Goal: Task Accomplishment & Management: Manage account settings

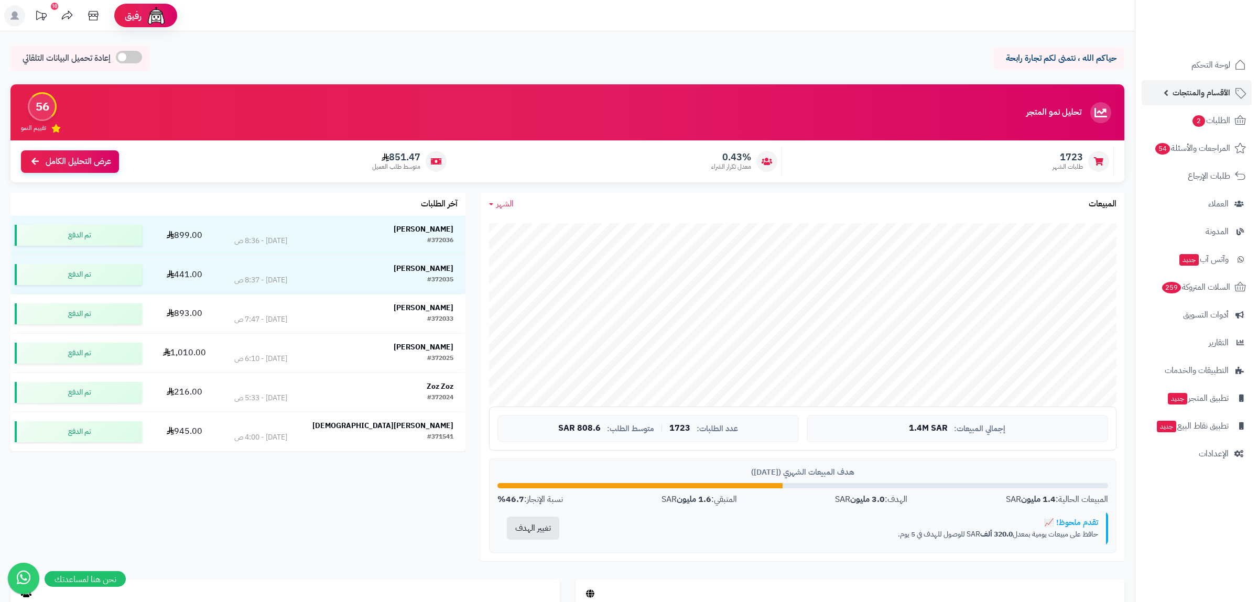
click at [1183, 92] on span "الأقسام والمنتجات" at bounding box center [1201, 92] width 58 height 15
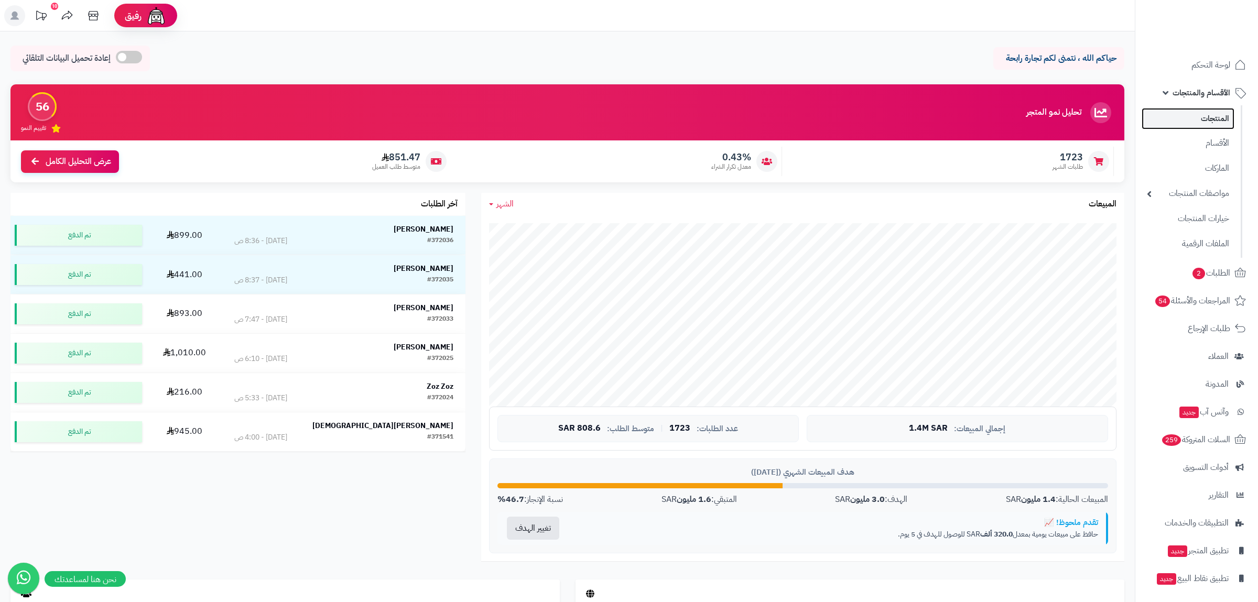
click at [1198, 120] on link "المنتجات" at bounding box center [1187, 118] width 93 height 21
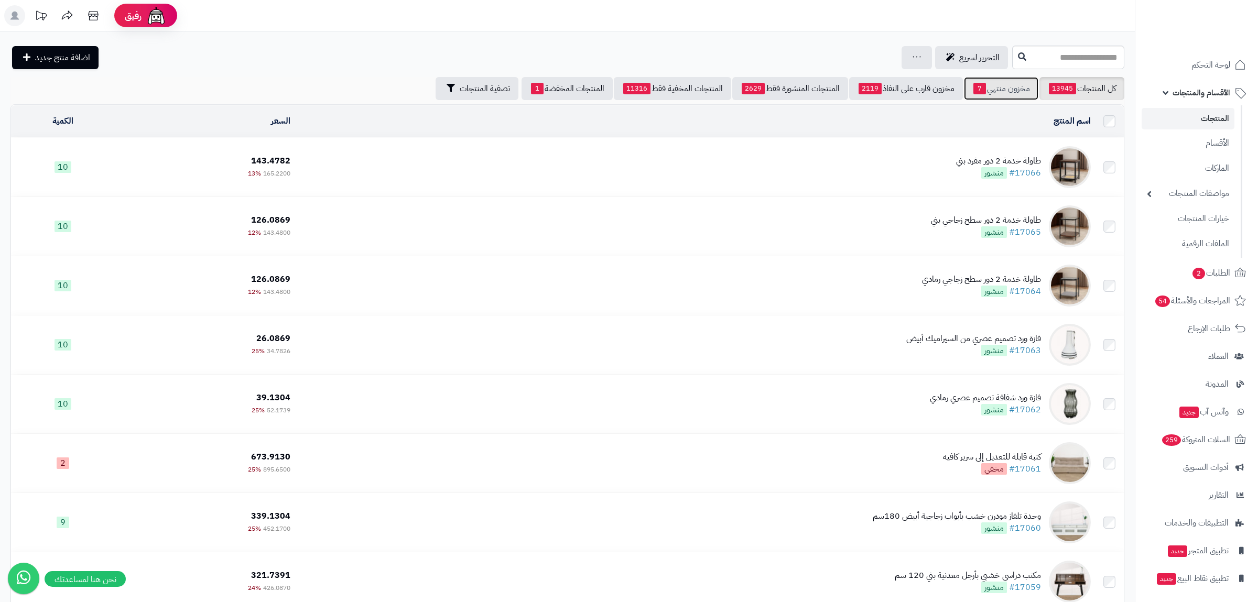
click at [993, 89] on link "مخزون منتهي 7" at bounding box center [1001, 88] width 74 height 23
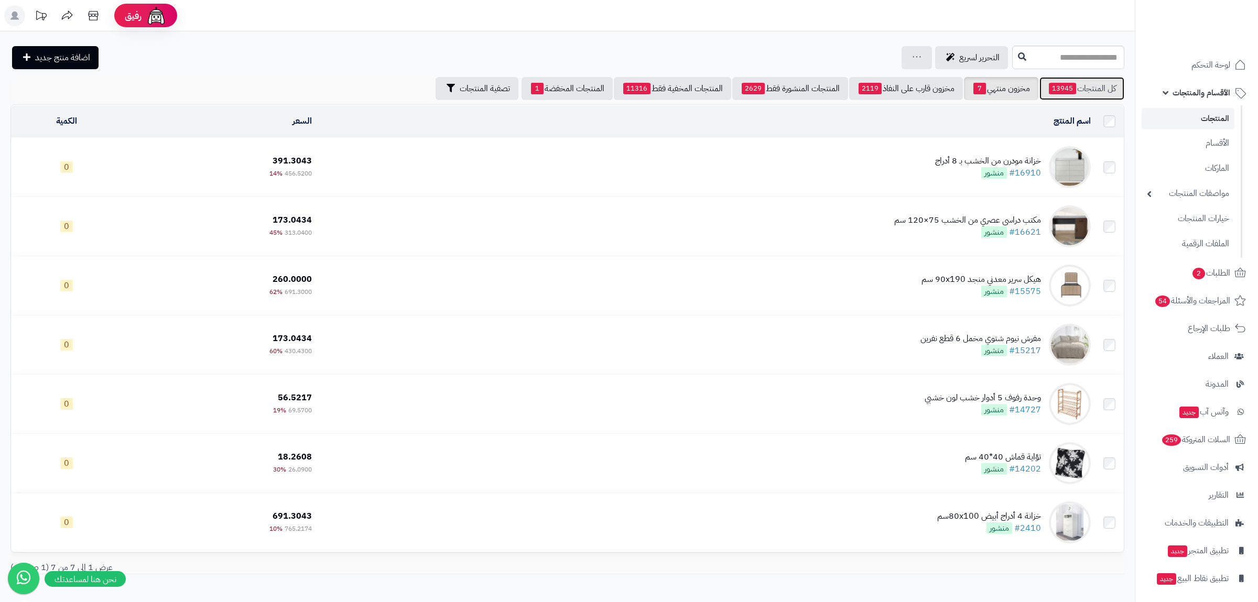
click at [1101, 82] on link "كل المنتجات 13945" at bounding box center [1081, 88] width 85 height 23
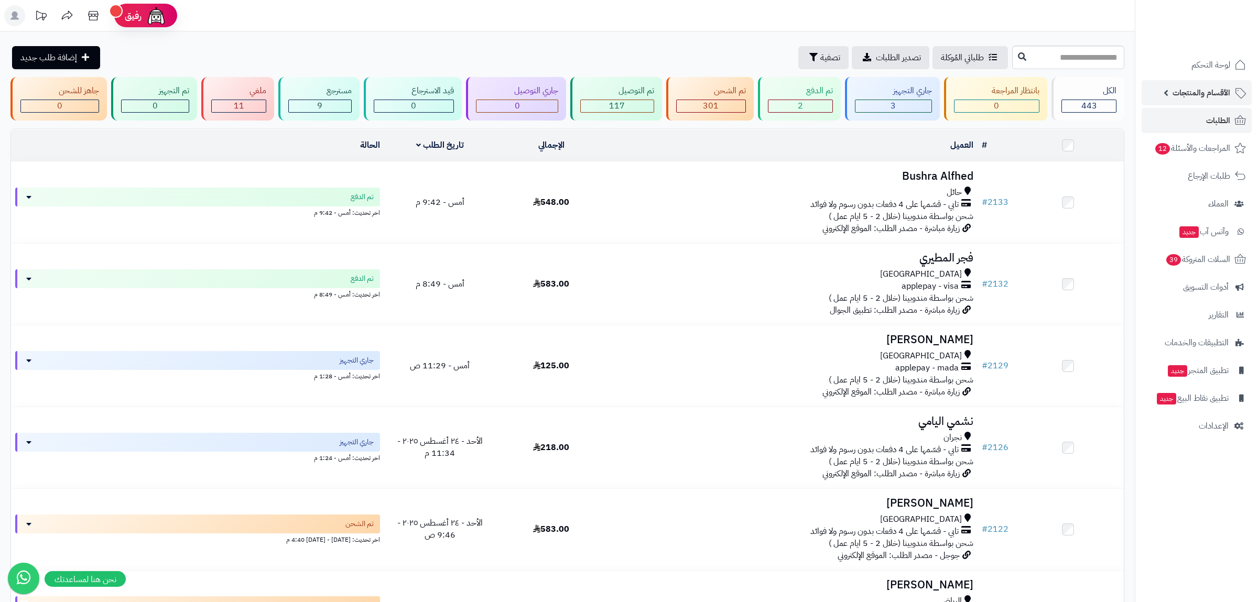
click at [1198, 99] on span "الأقسام والمنتجات" at bounding box center [1201, 92] width 58 height 15
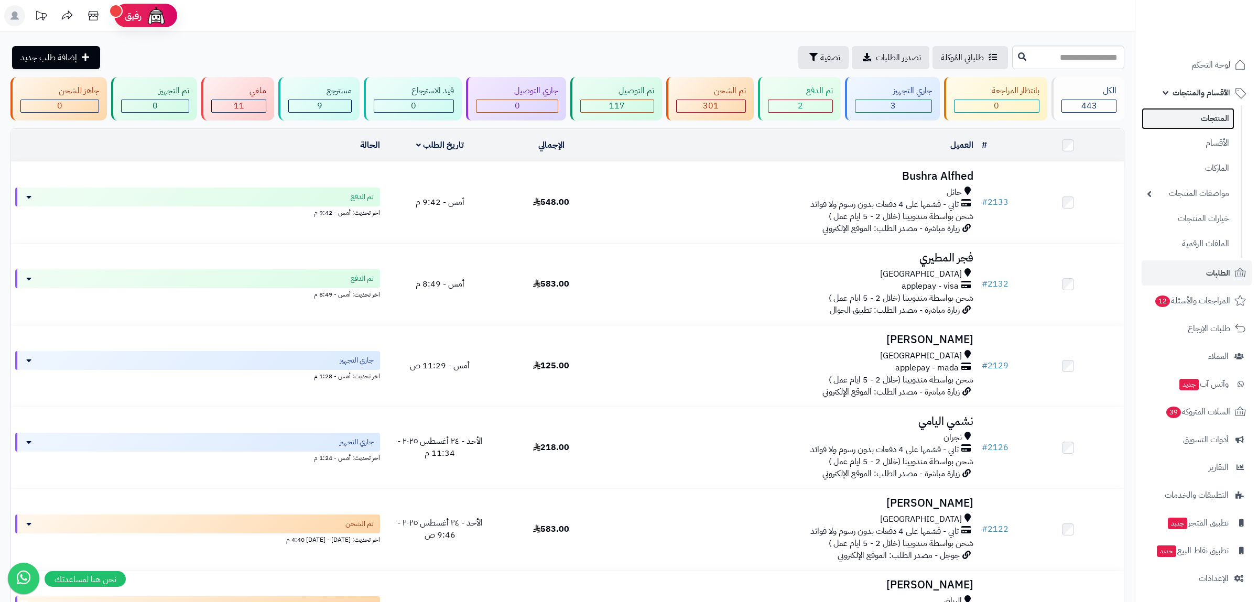
click at [1206, 115] on link "المنتجات" at bounding box center [1187, 118] width 93 height 21
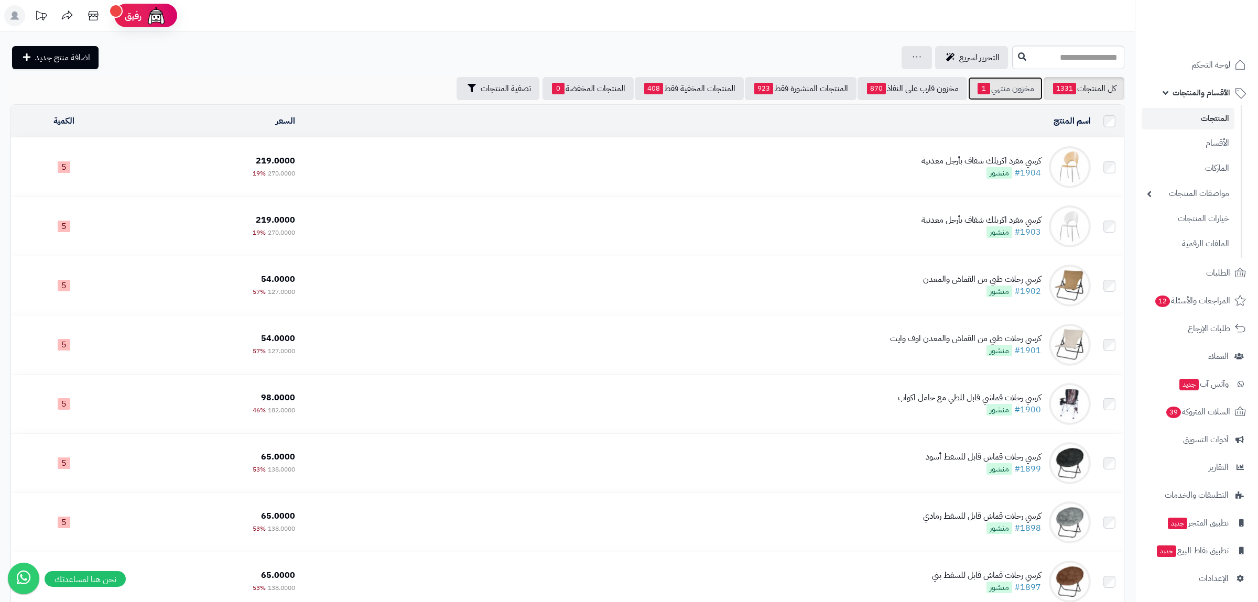
click at [998, 91] on link "مخزون منتهي 1" at bounding box center [1005, 88] width 74 height 23
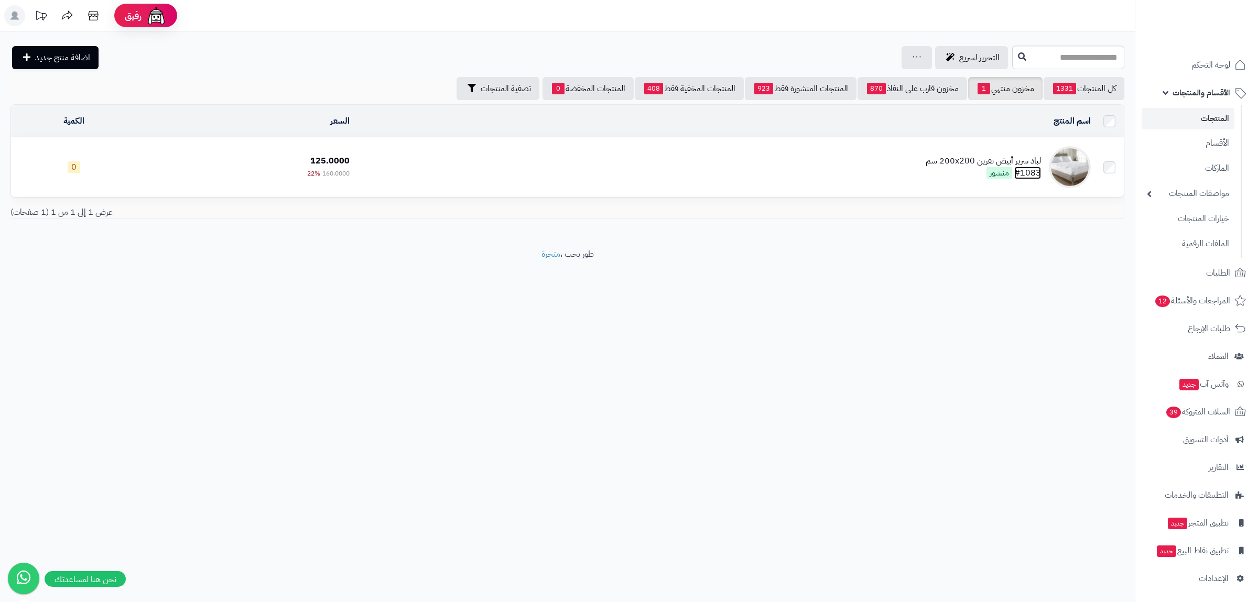
click at [1027, 171] on link "#1083" at bounding box center [1027, 173] width 27 height 13
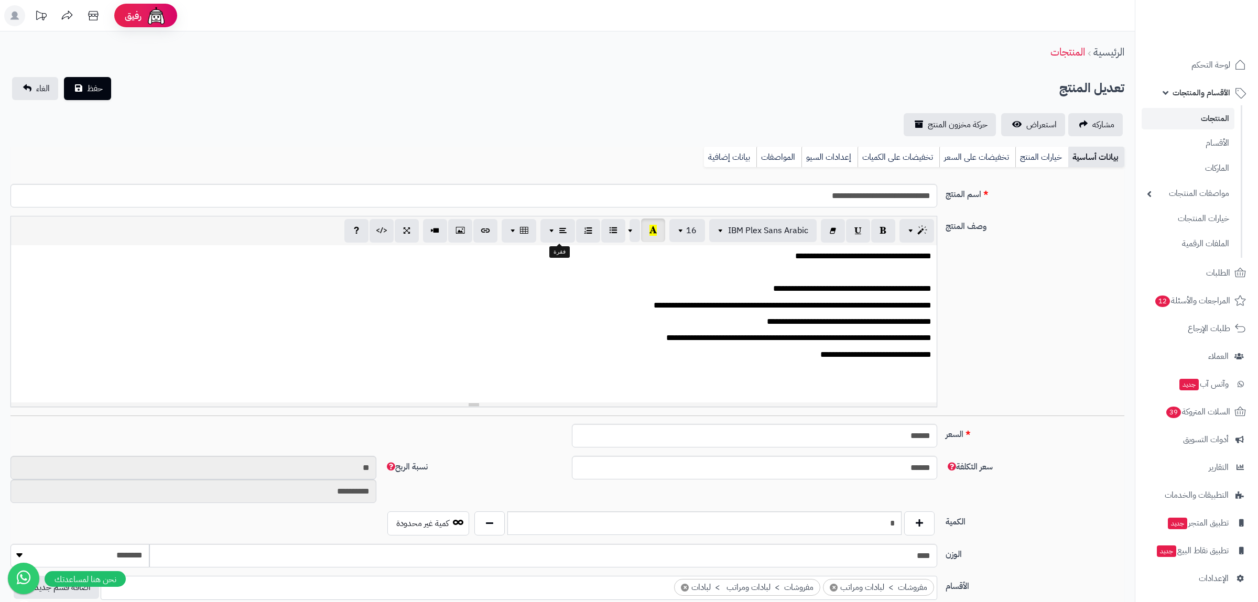
scroll to position [790, 0]
click at [730, 151] on link "بيانات إضافية" at bounding box center [730, 157] width 52 height 21
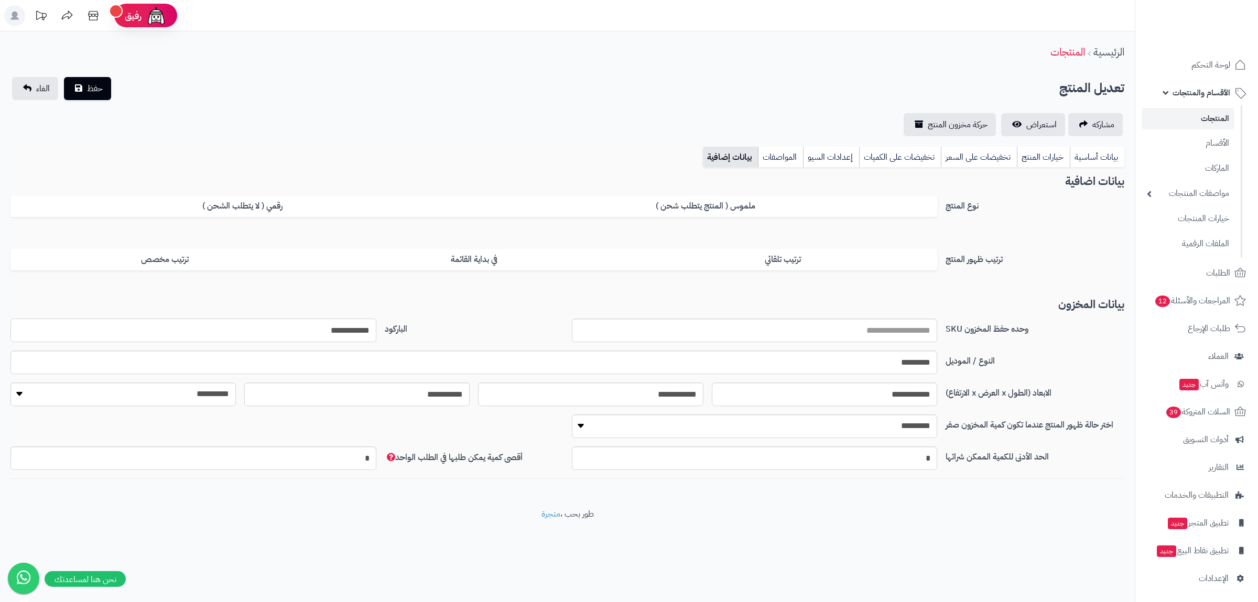
click at [358, 340] on input "**********" at bounding box center [193, 331] width 366 height 24
click at [1093, 162] on link "بيانات أساسية" at bounding box center [1097, 157] width 55 height 21
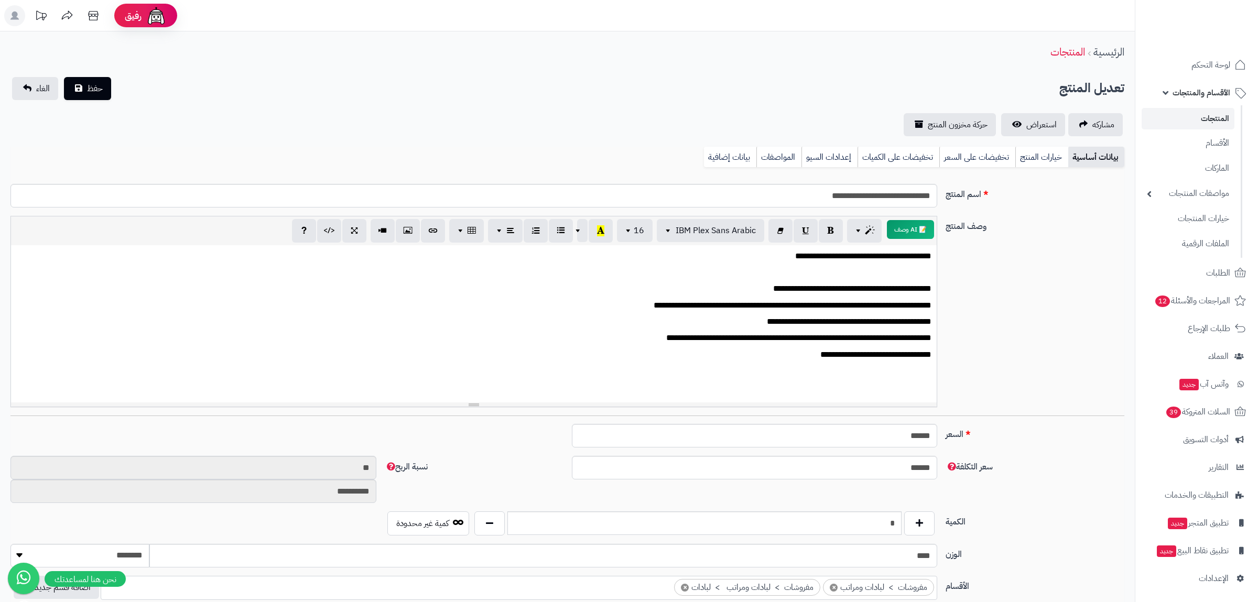
scroll to position [267, 0]
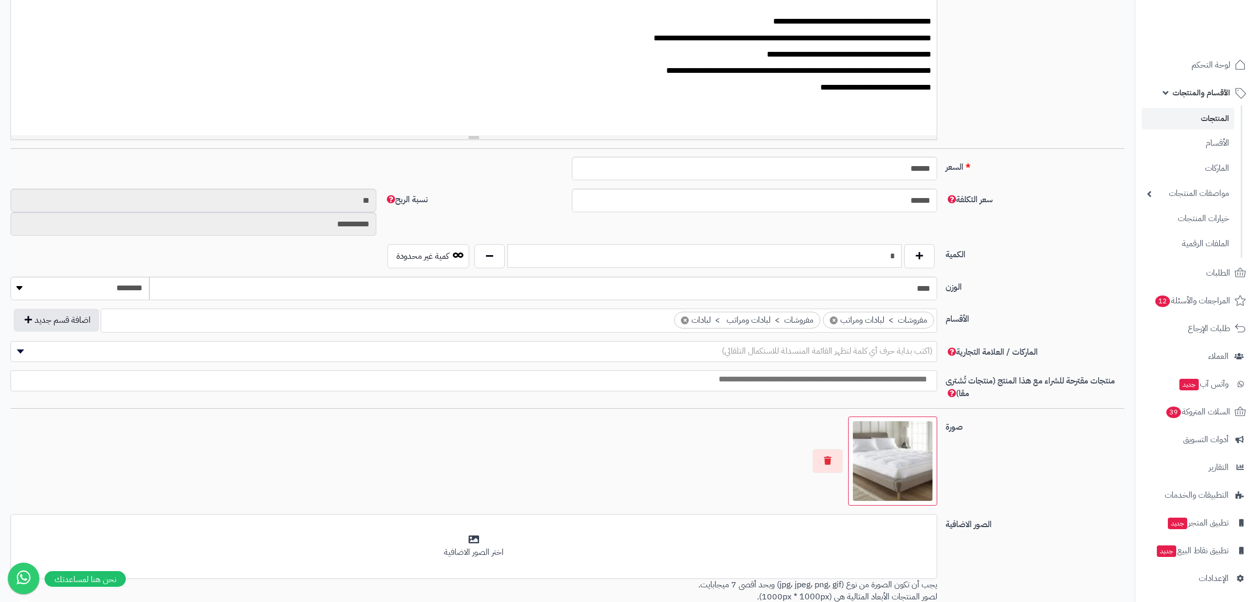
drag, startPoint x: 879, startPoint y: 267, endPoint x: 901, endPoint y: 257, distance: 23.5
click at [901, 257] on input "*" at bounding box center [704, 256] width 394 height 24
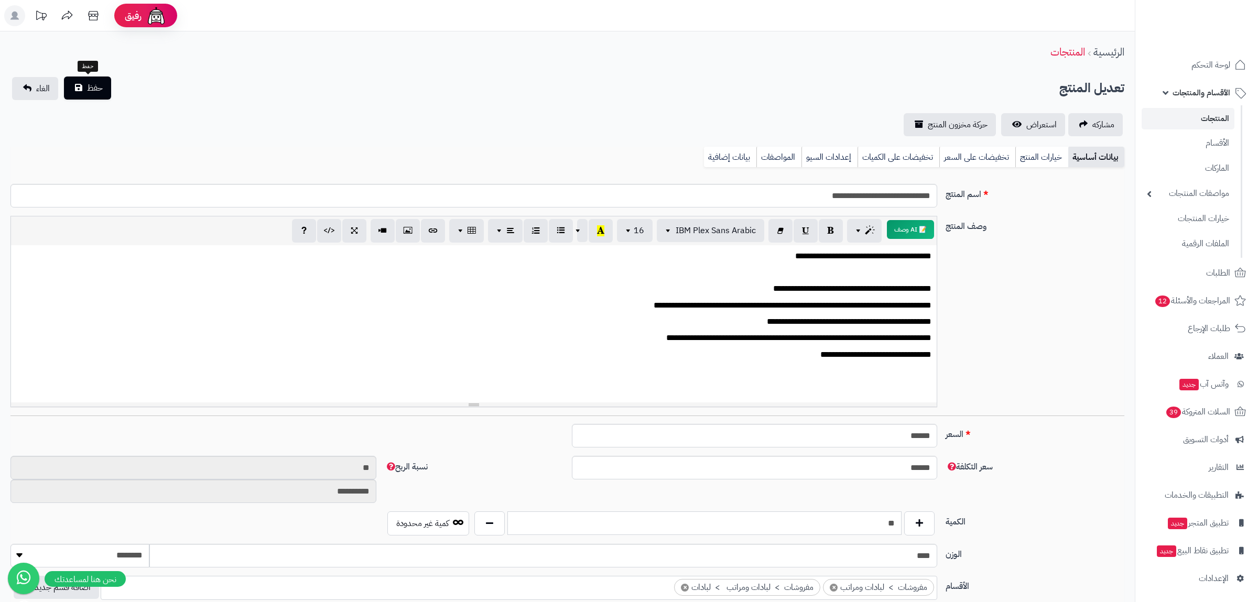
type input "**"
click at [95, 90] on span "حفظ" at bounding box center [95, 88] width 16 height 13
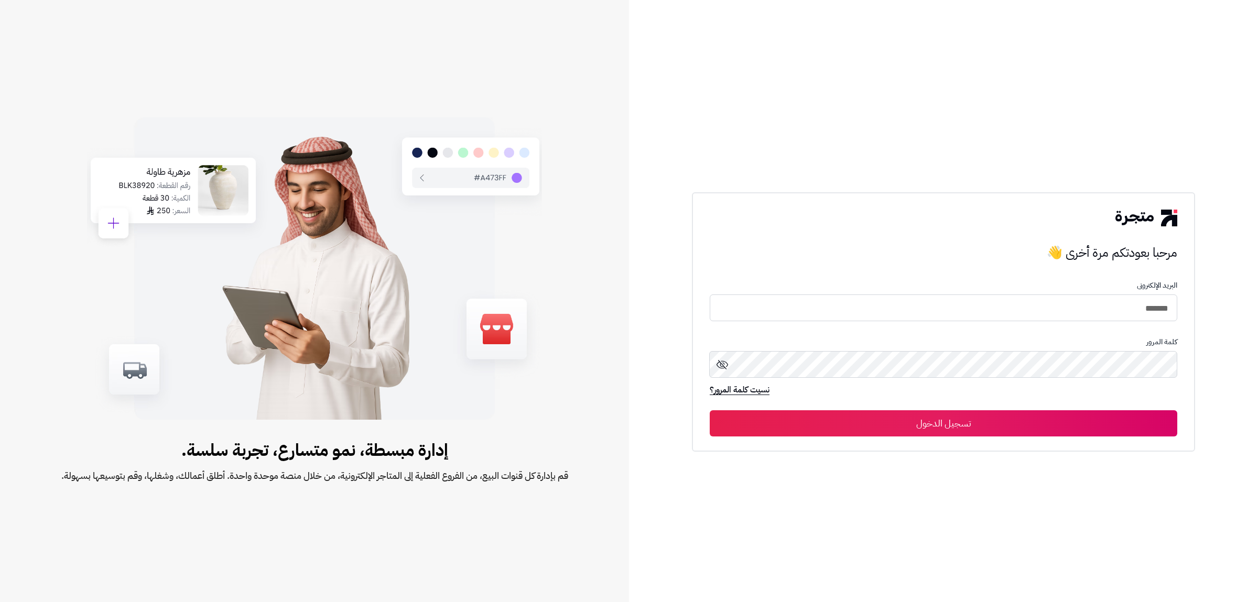
click at [873, 429] on button "تسجيل الدخول" at bounding box center [943, 423] width 467 height 26
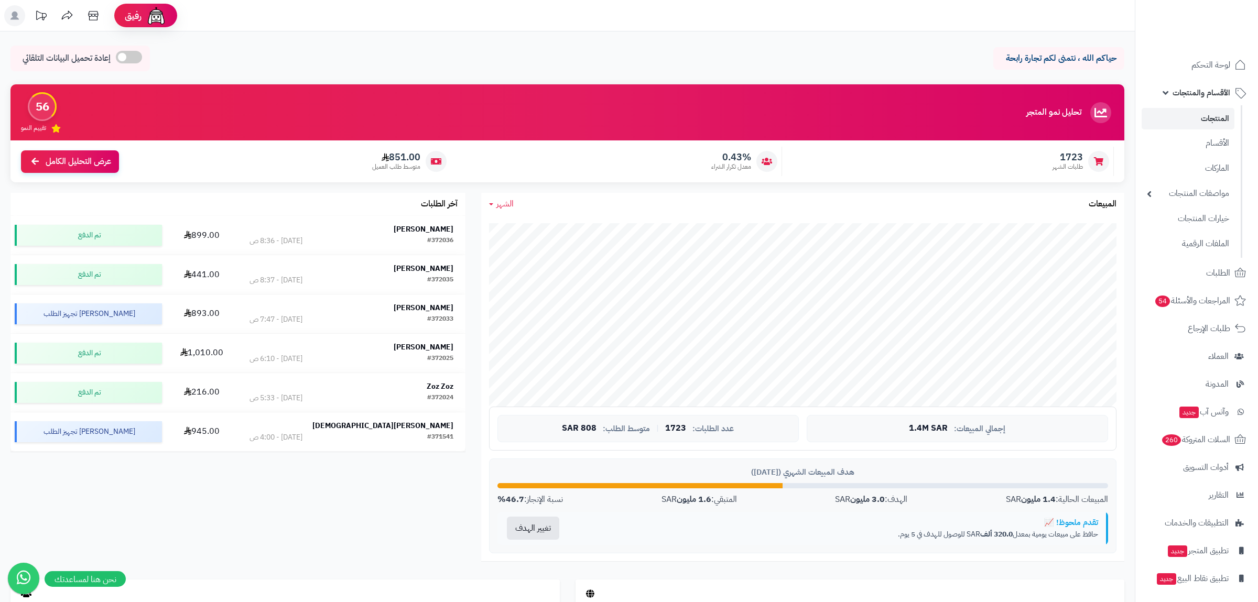
click at [1187, 89] on span "الأقسام والمنتجات" at bounding box center [1201, 92] width 58 height 15
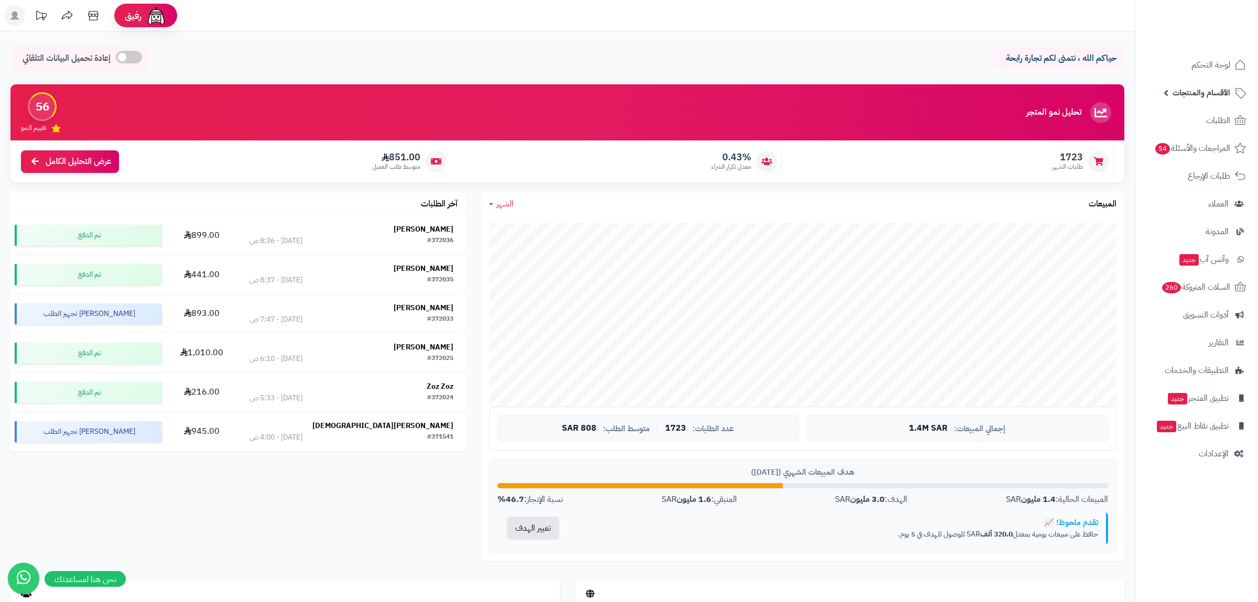
click at [1192, 91] on span "الأقسام والمنتجات" at bounding box center [1201, 92] width 58 height 15
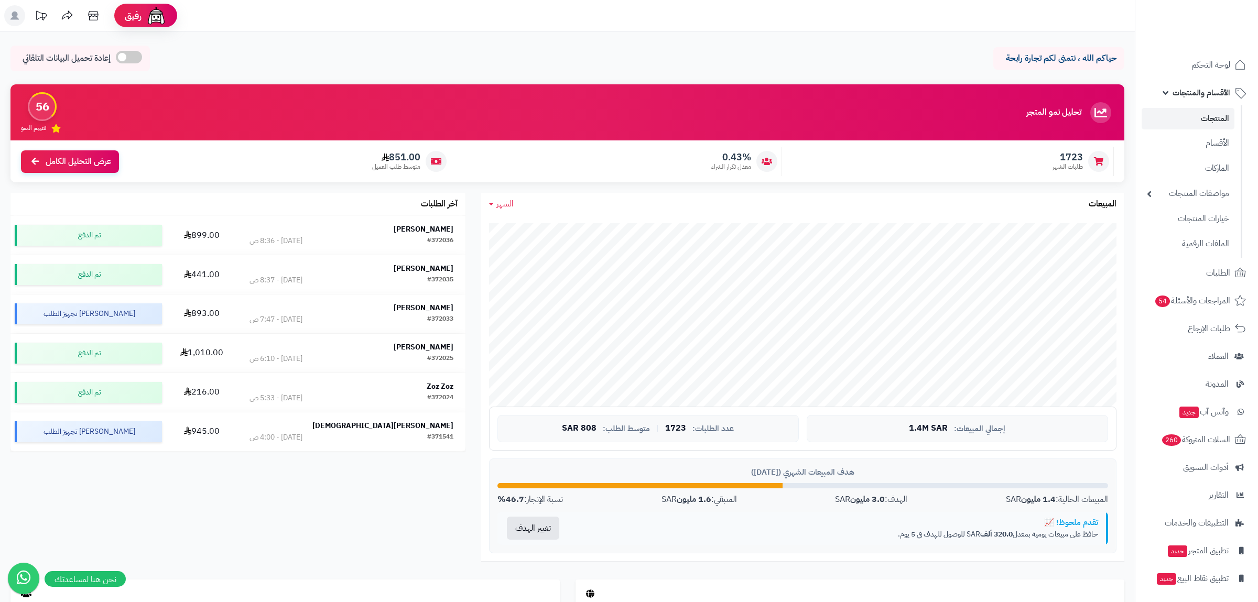
click at [1210, 120] on link "المنتجات" at bounding box center [1187, 118] width 93 height 21
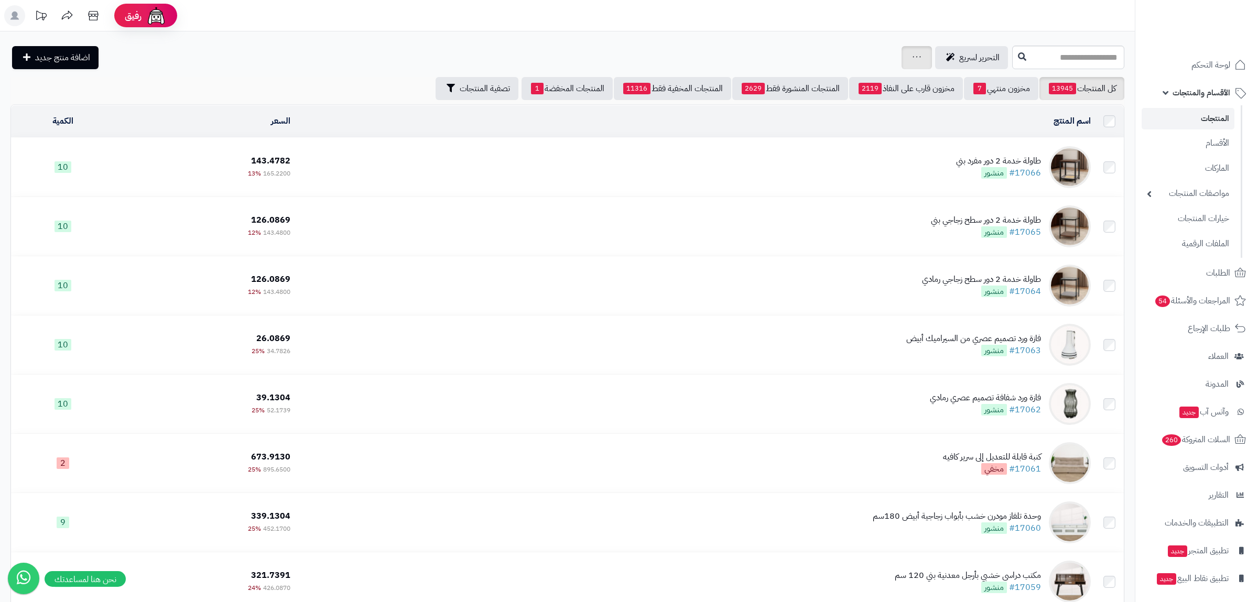
click at [901, 57] on div "جرد مخزون المنتجات جرد مخزون الخيارات فقط تعديل أسعار المنتجات الملصقات تصدير ا…" at bounding box center [916, 57] width 30 height 23
click at [912, 57] on icon at bounding box center [916, 56] width 8 height 7
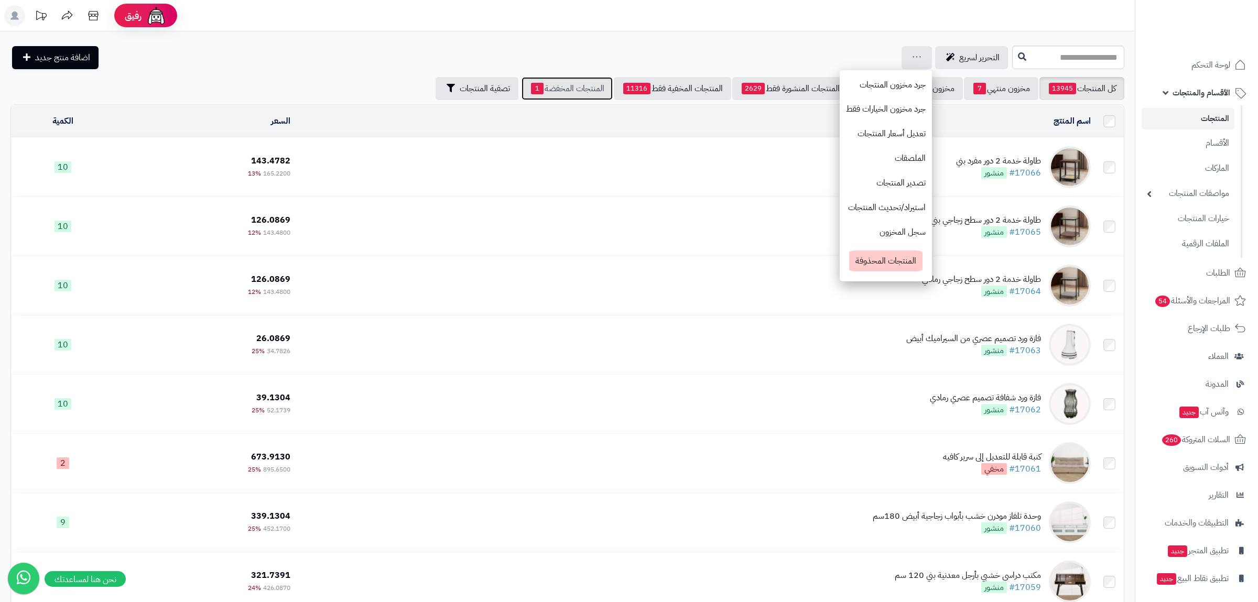
click at [531, 85] on span "1" at bounding box center [537, 89] width 13 height 12
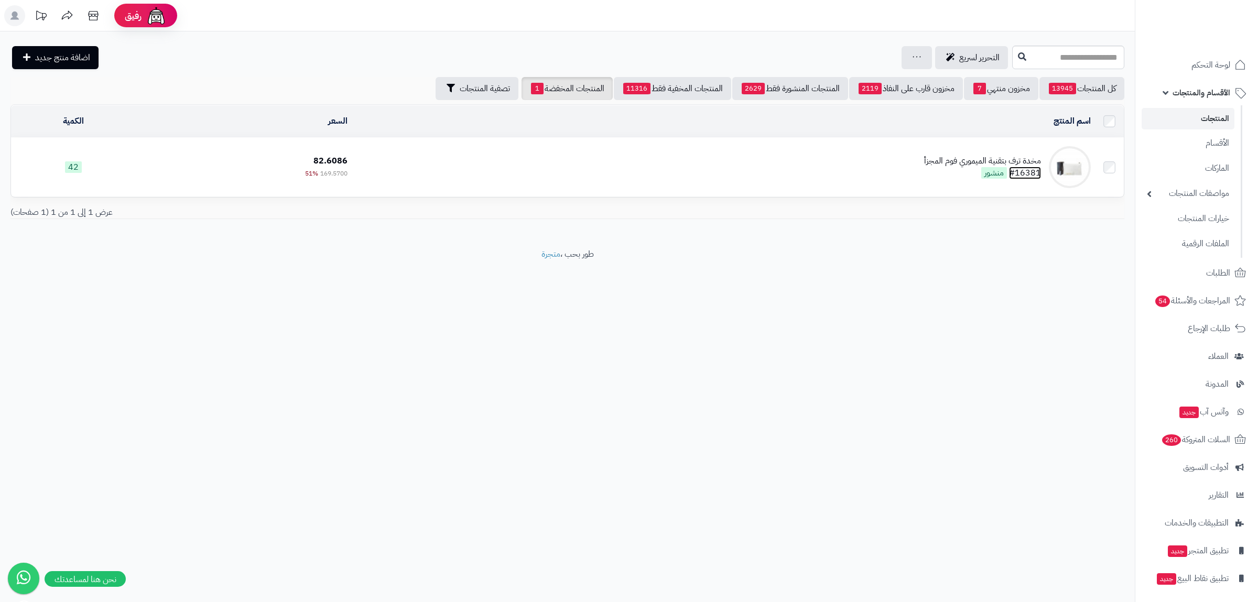
click at [1025, 170] on link "#16381" at bounding box center [1025, 173] width 32 height 13
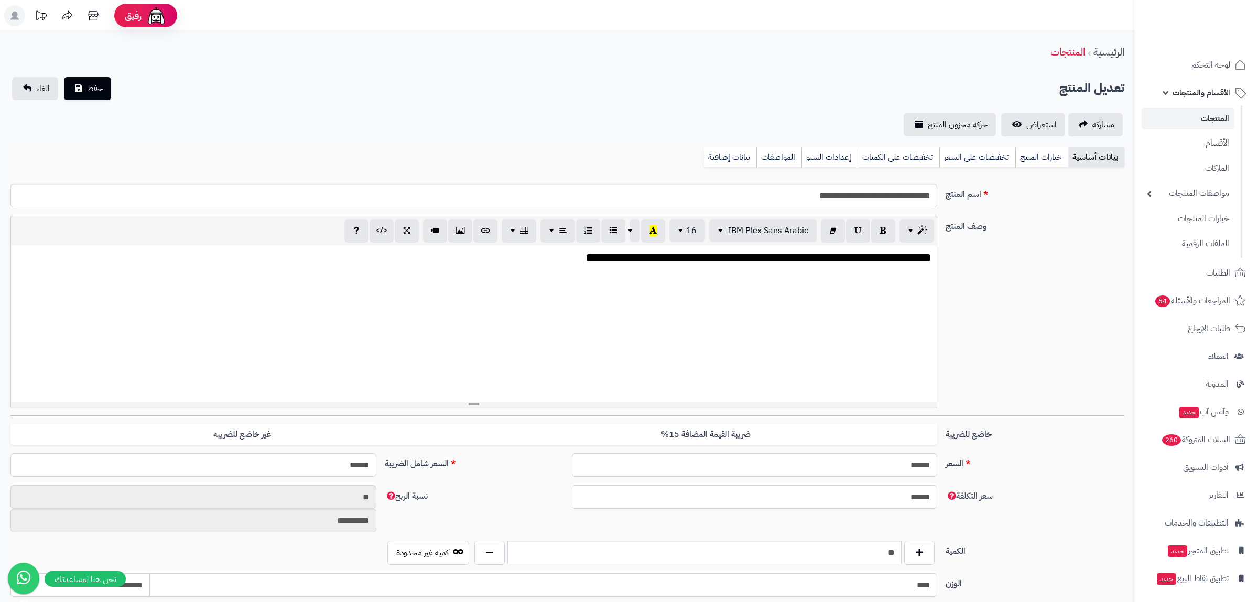
scroll to position [1887, 0]
click at [982, 155] on link "تخفيضات على السعر" at bounding box center [977, 157] width 76 height 21
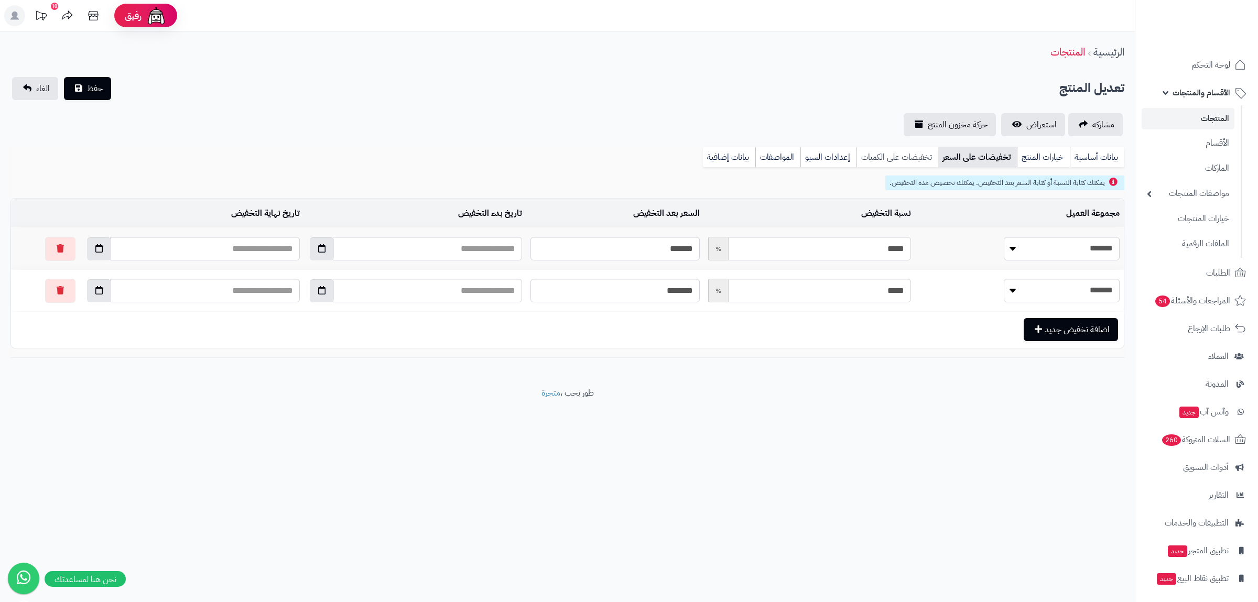
click at [906, 155] on link "تخفيضات على الكميات" at bounding box center [897, 157] width 82 height 21
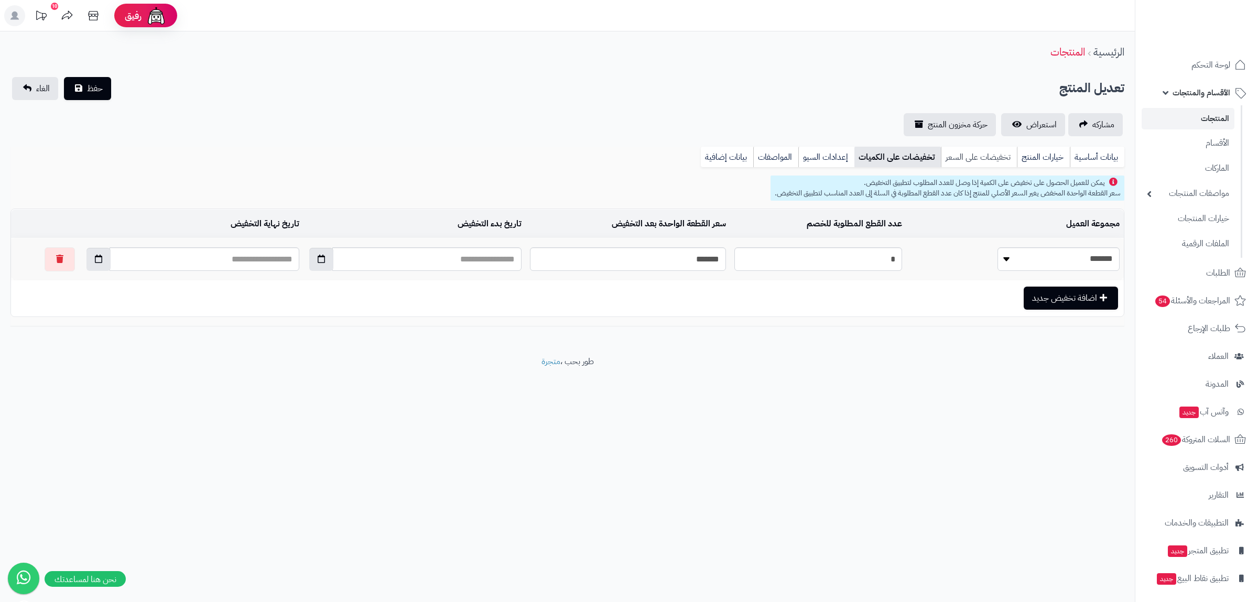
click at [959, 159] on link "تخفيضات على السعر" at bounding box center [979, 157] width 76 height 21
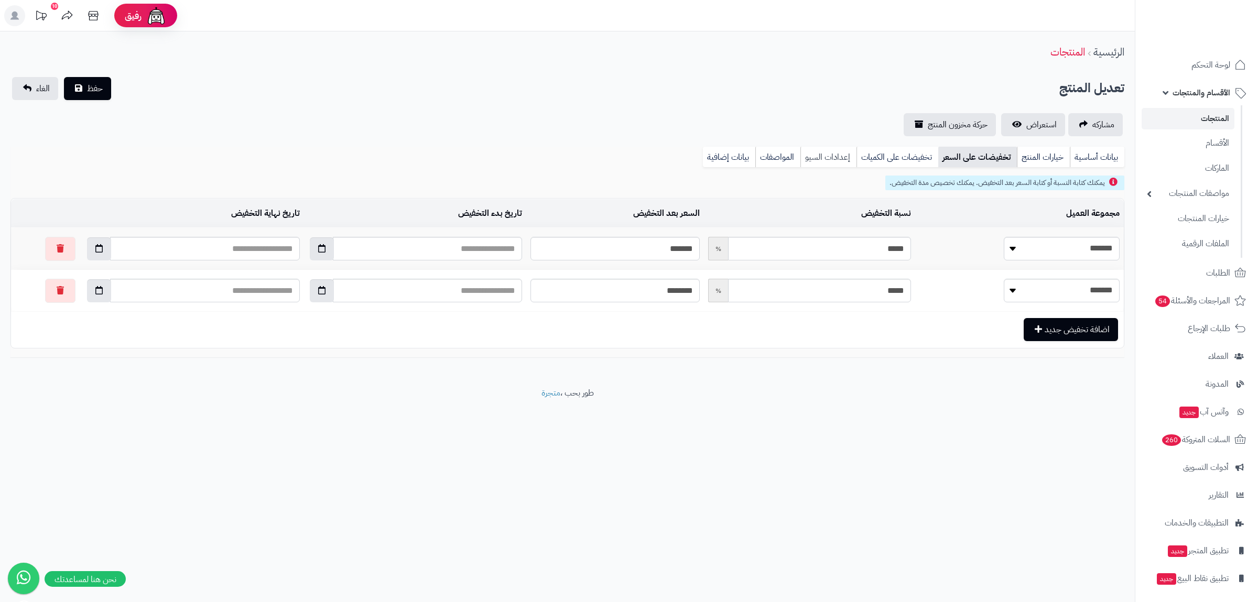
drag, startPoint x: 877, startPoint y: 157, endPoint x: 839, endPoint y: 151, distance: 38.3
click at [873, 157] on link "تخفيضات على الكميات" at bounding box center [897, 157] width 82 height 21
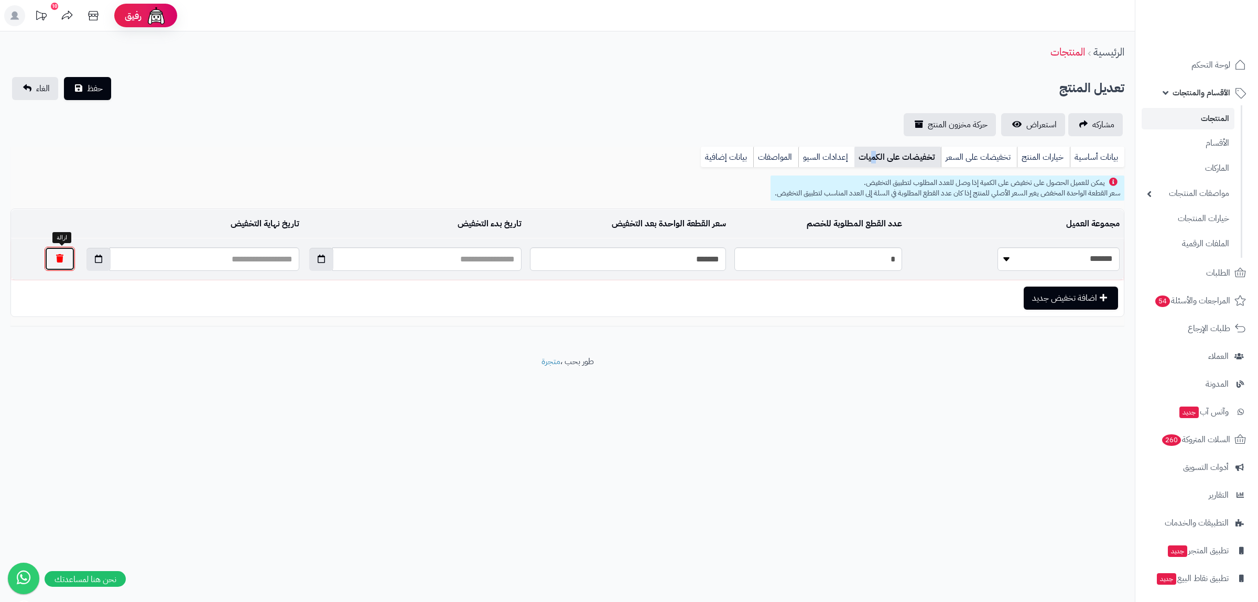
click at [57, 264] on button "button" at bounding box center [60, 259] width 30 height 24
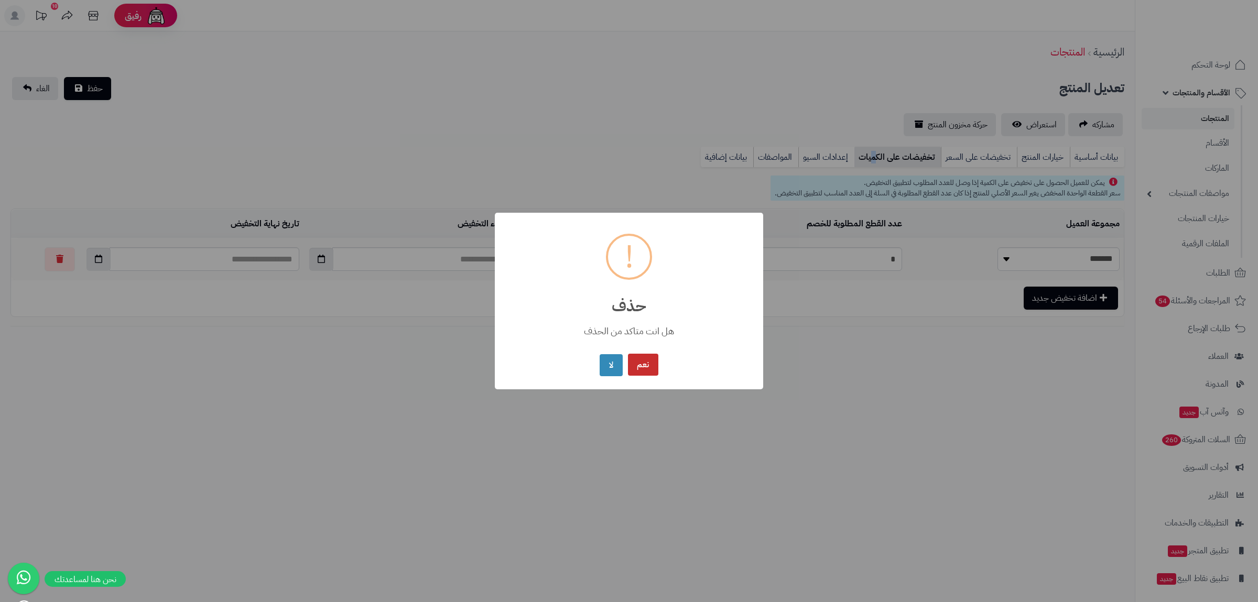
click at [645, 367] on button "نعم" at bounding box center [643, 365] width 30 height 23
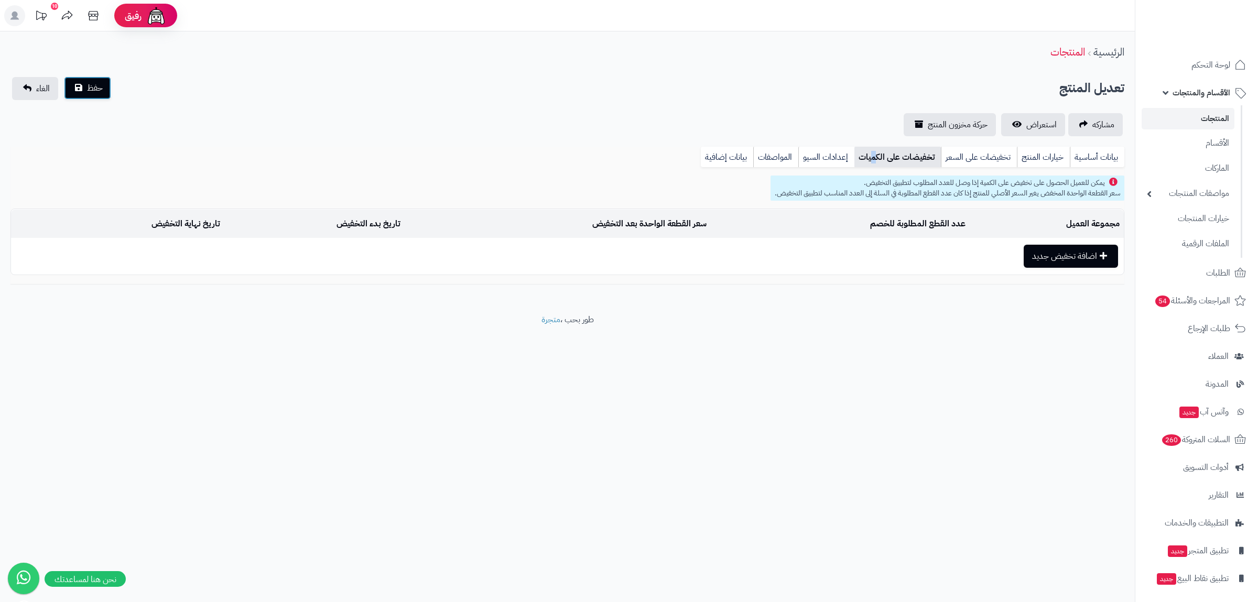
click at [92, 86] on span "حفظ" at bounding box center [95, 88] width 16 height 13
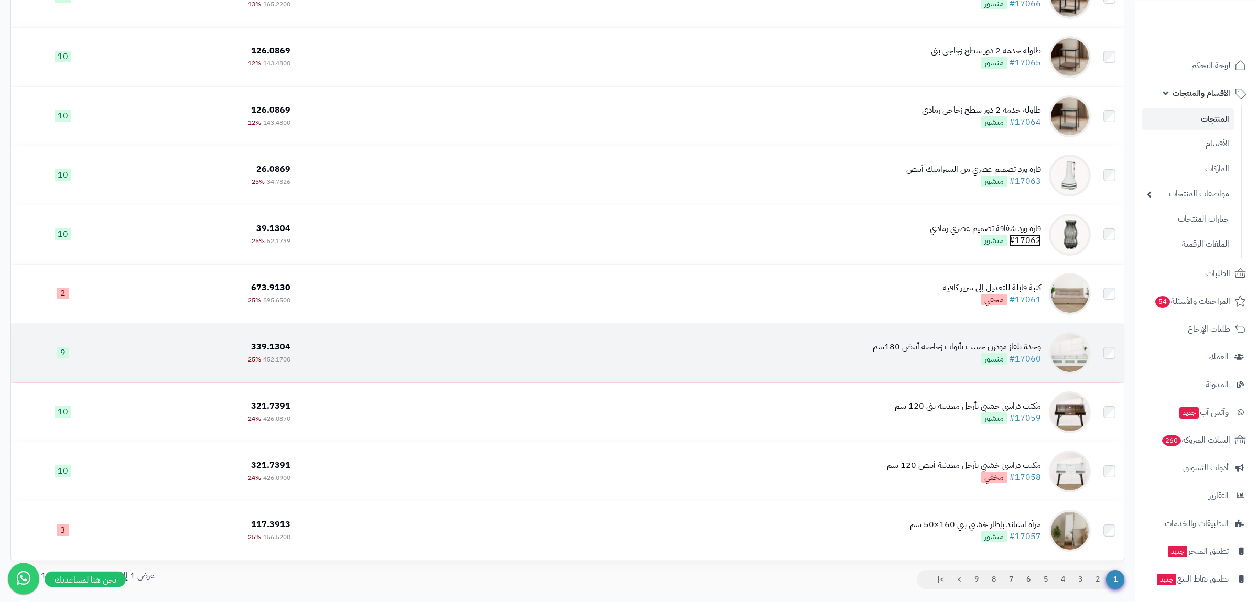
scroll to position [267, 0]
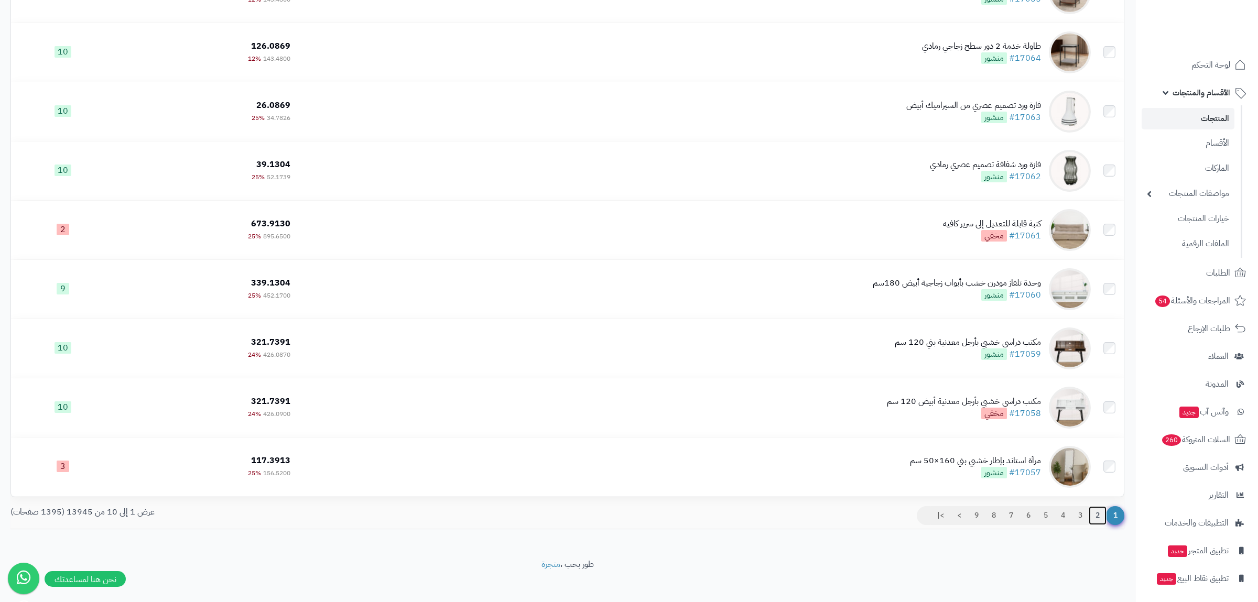
click at [1100, 519] on link "2" at bounding box center [1098, 515] width 18 height 19
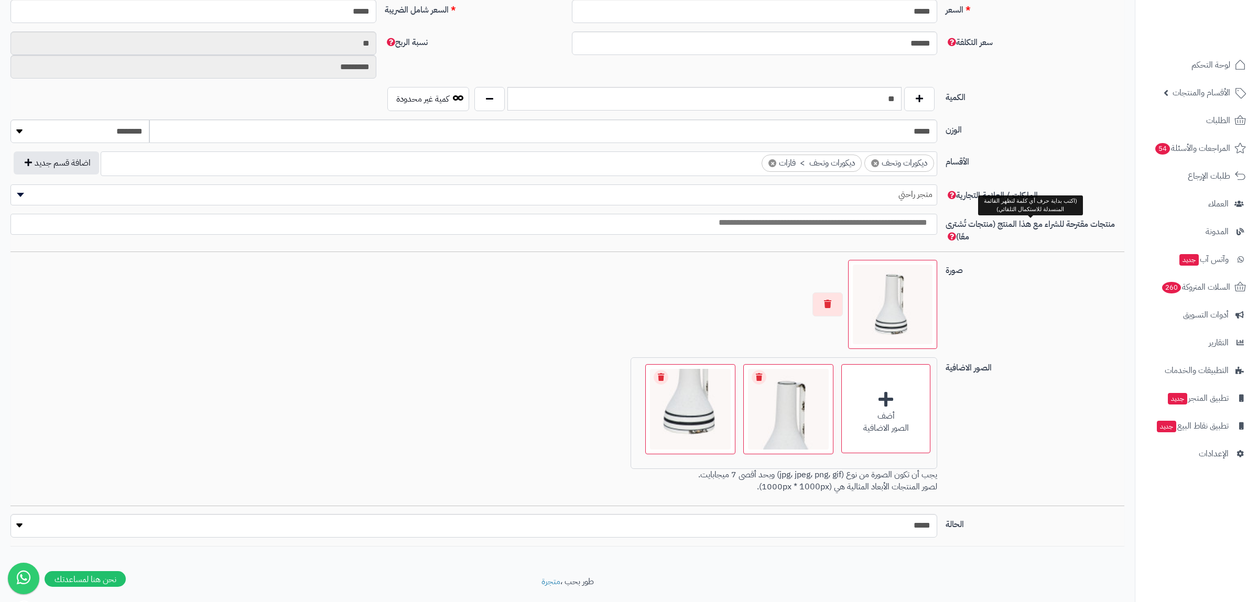
scroll to position [481, 0]
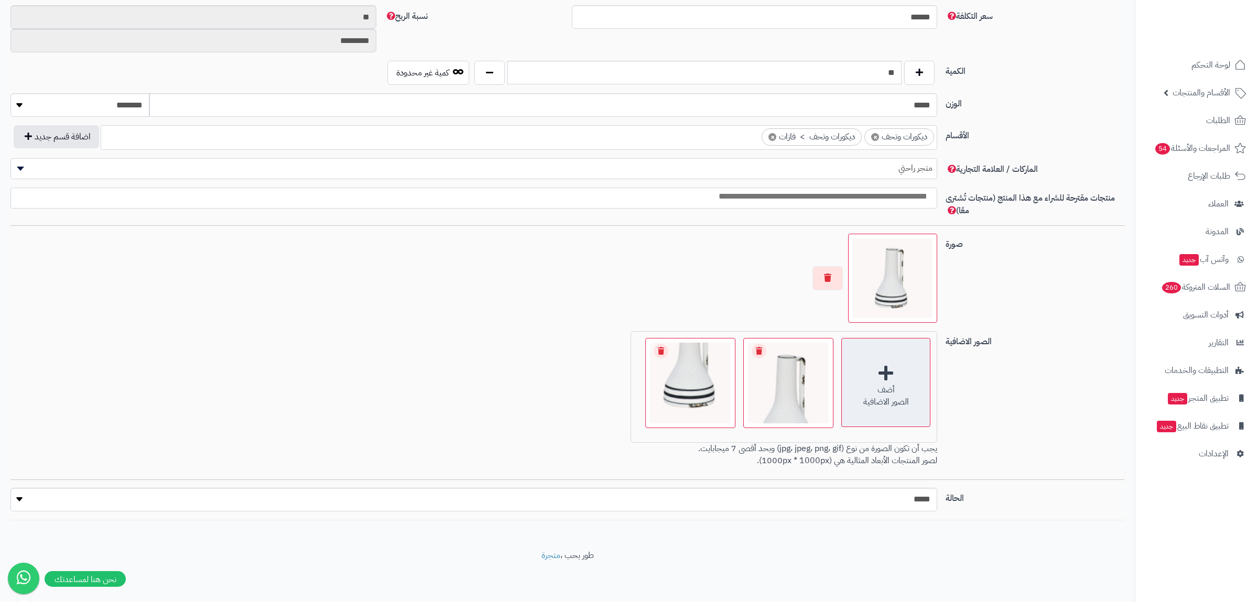
click at [887, 393] on div "أضف" at bounding box center [886, 390] width 88 height 12
click at [878, 396] on div "الصور الاضافية" at bounding box center [886, 402] width 88 height 12
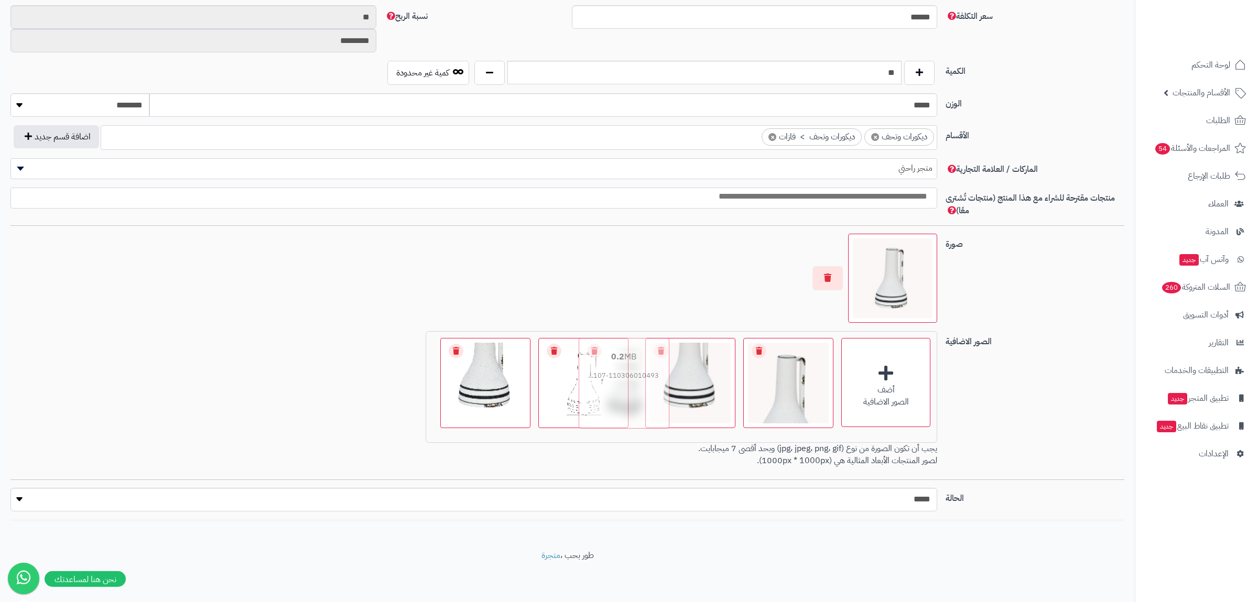
drag, startPoint x: 422, startPoint y: 404, endPoint x: 651, endPoint y: 399, distance: 229.1
click at [651, 399] on img at bounding box center [624, 383] width 85 height 85
drag, startPoint x: 390, startPoint y: 413, endPoint x: 557, endPoint y: 411, distance: 166.7
click at [557, 411] on img at bounding box center [561, 383] width 85 height 85
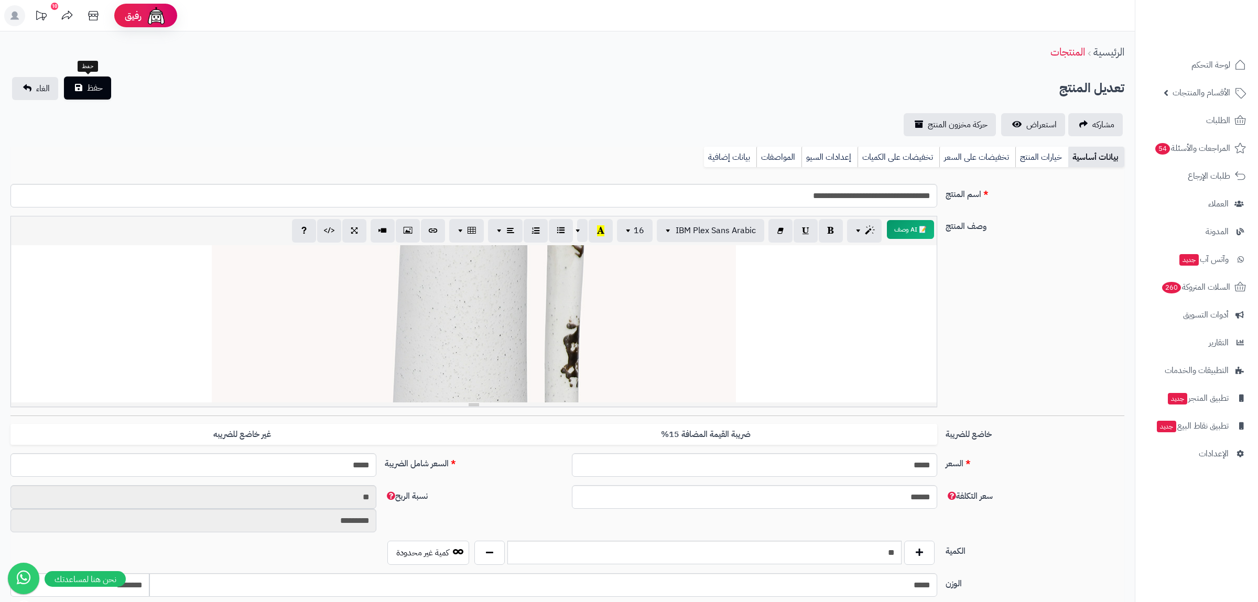
scroll to position [149, 0]
click at [99, 84] on span "حفظ" at bounding box center [95, 88] width 16 height 13
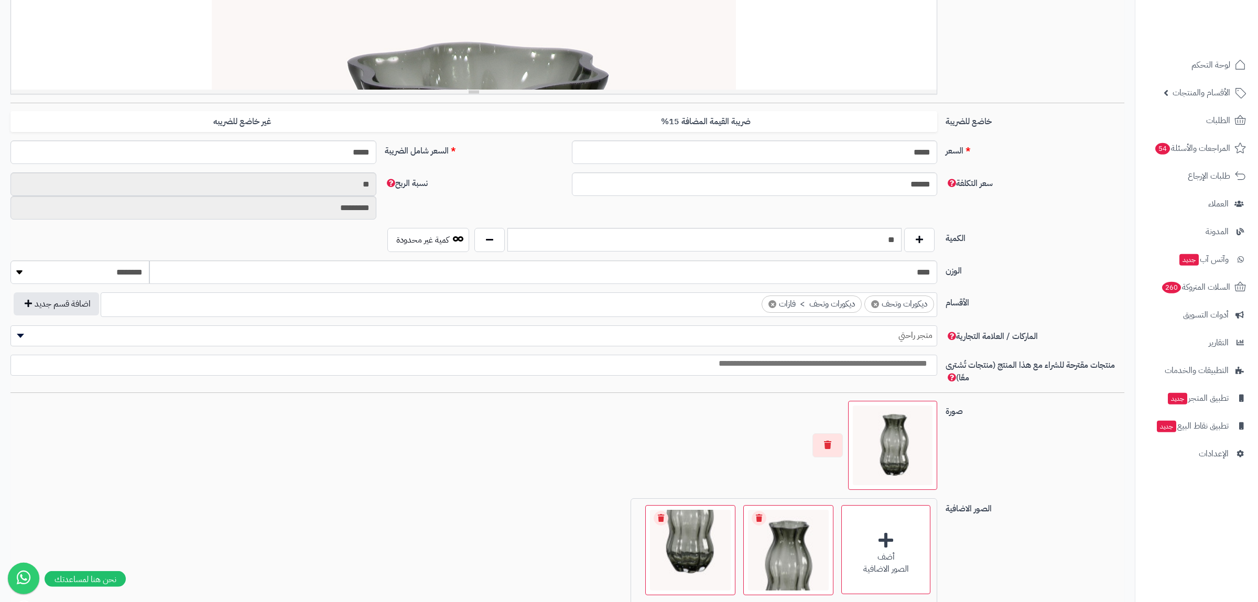
scroll to position [481, 0]
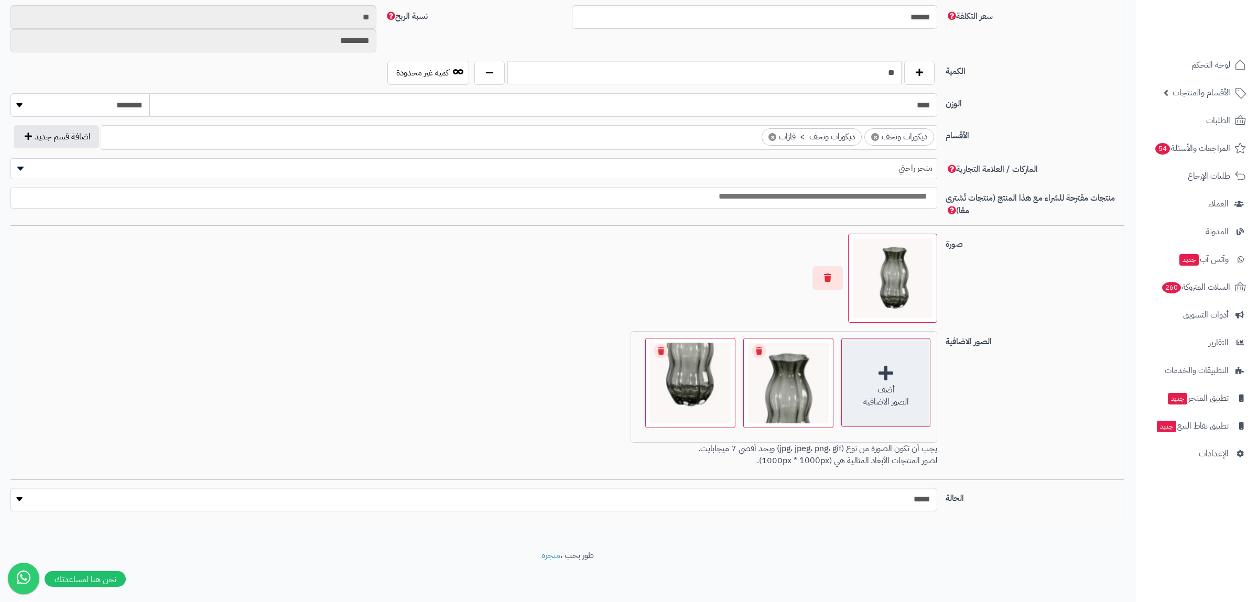
click at [891, 372] on div "أضف الصور الاضافية" at bounding box center [885, 382] width 89 height 89
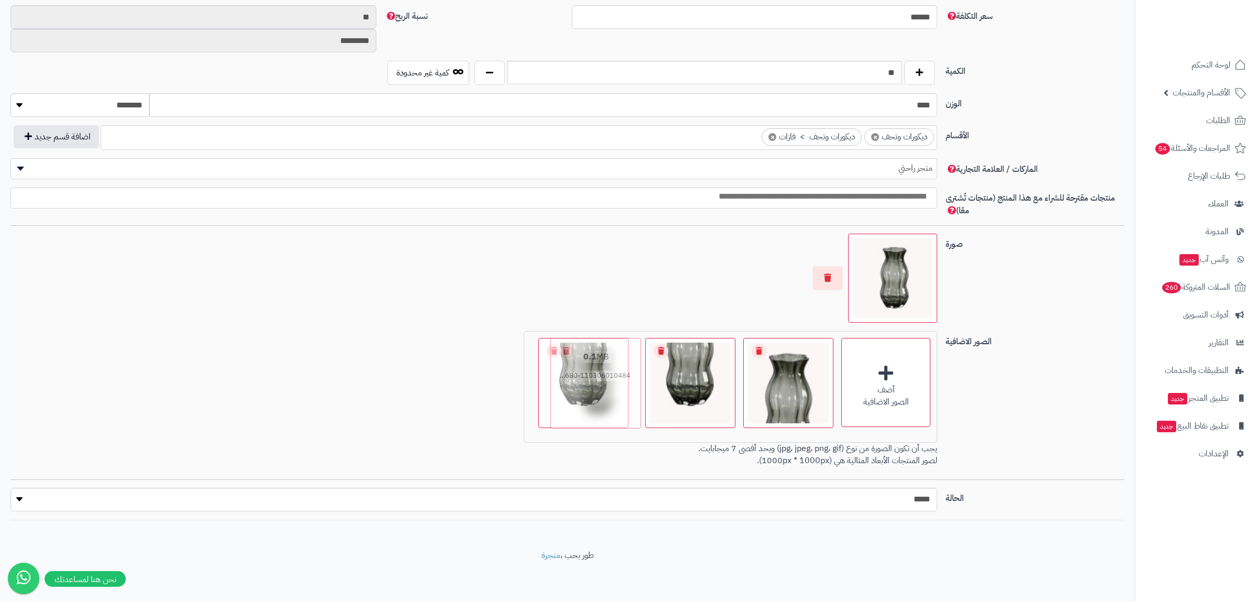
drag, startPoint x: 520, startPoint y: 401, endPoint x: 623, endPoint y: 395, distance: 102.9
click at [623, 395] on img at bounding box center [596, 383] width 85 height 85
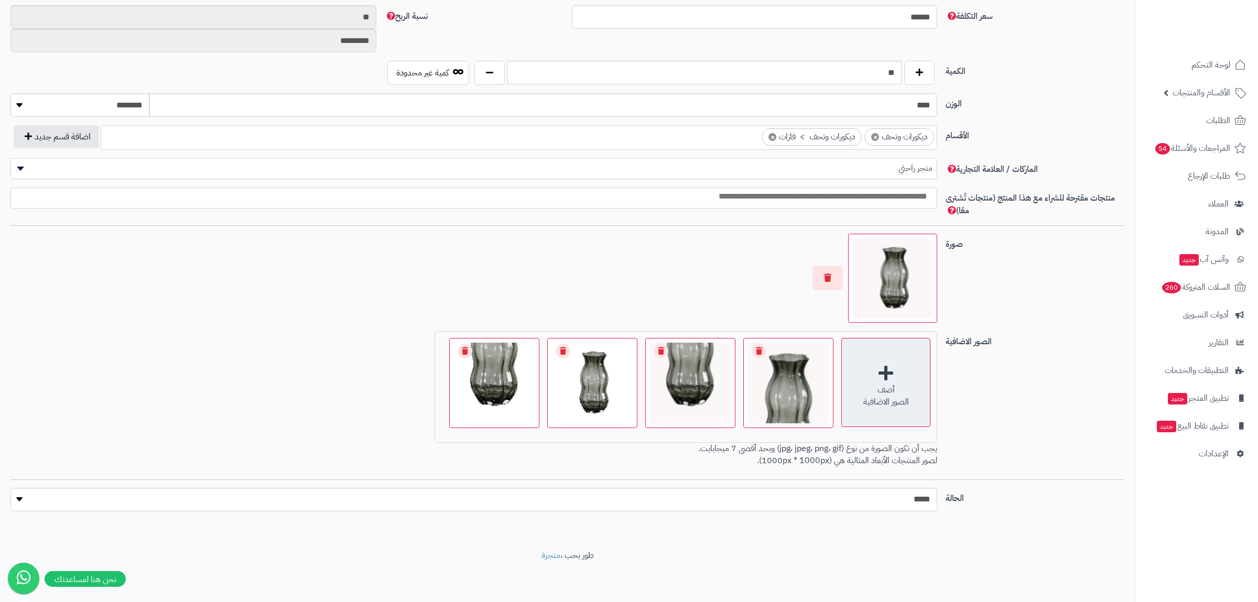
click at [904, 371] on div "أضف الصور الاضافية" at bounding box center [885, 382] width 89 height 89
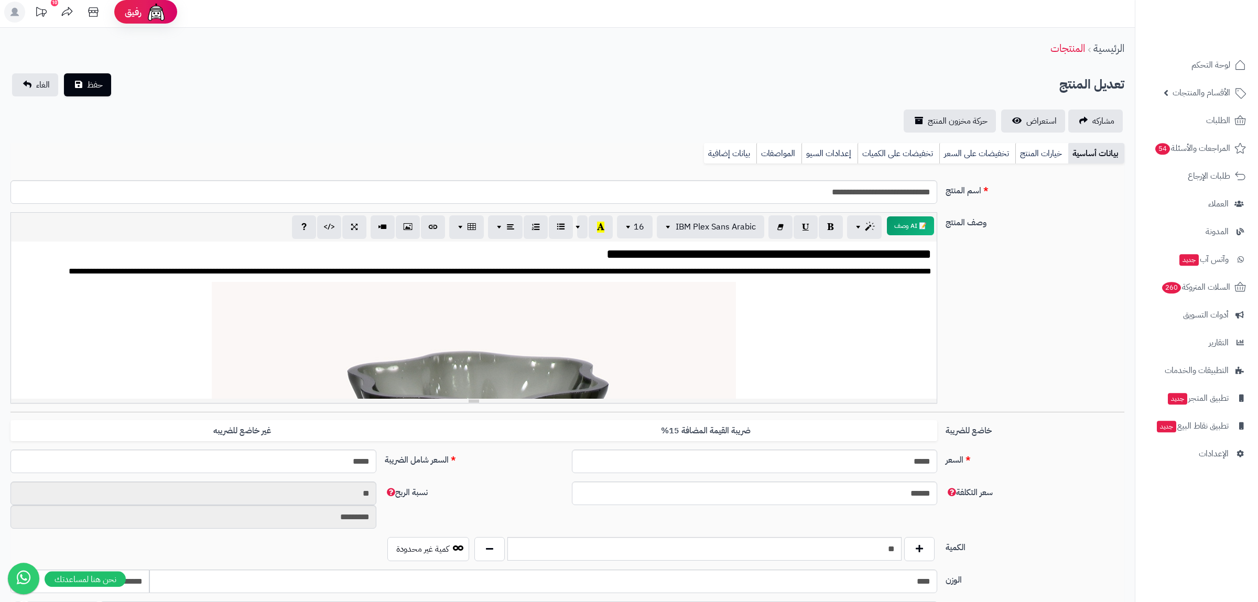
scroll to position [0, 0]
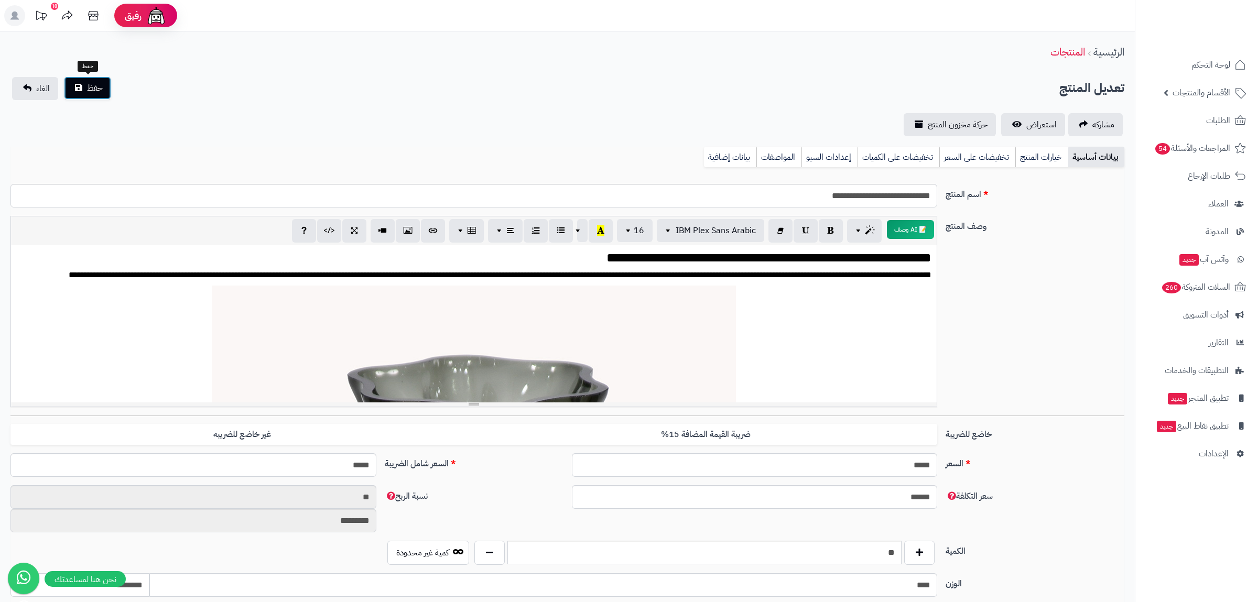
click at [91, 84] on span "حفظ" at bounding box center [95, 88] width 16 height 13
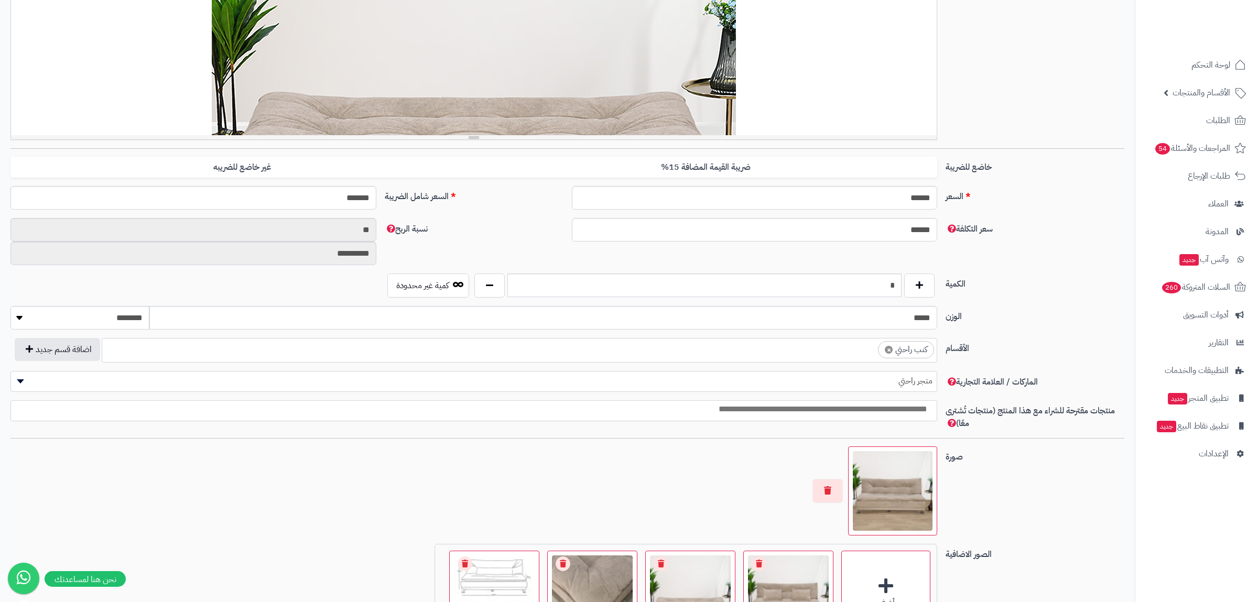
scroll to position [481, 0]
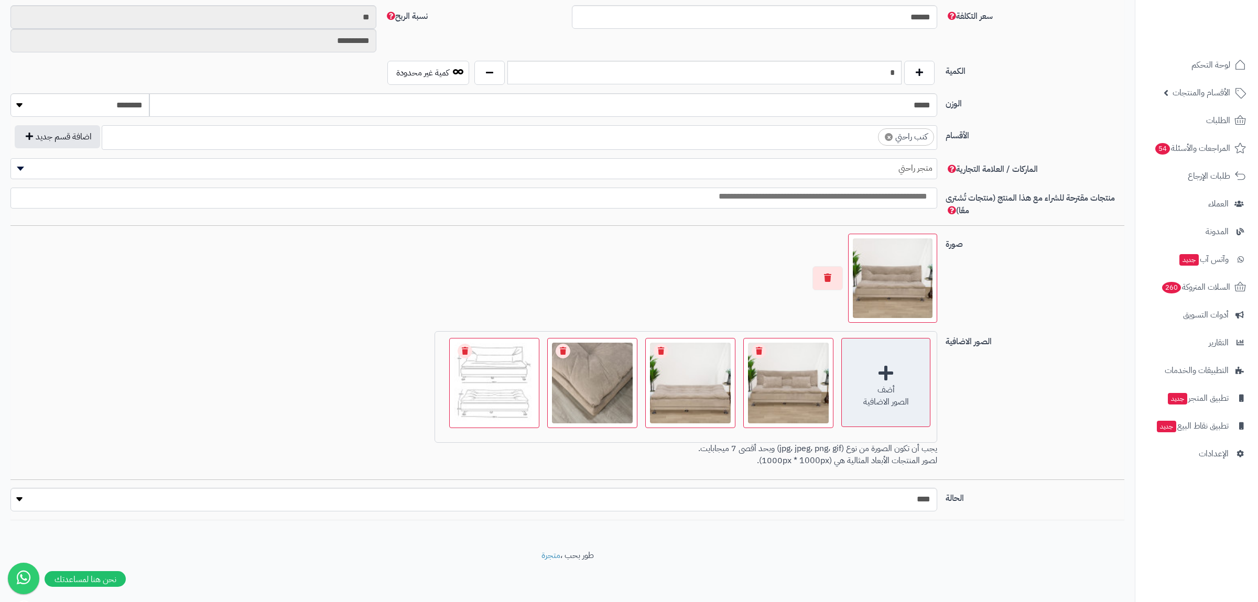
click at [905, 374] on div "أضف الصور الاضافية" at bounding box center [885, 382] width 89 height 89
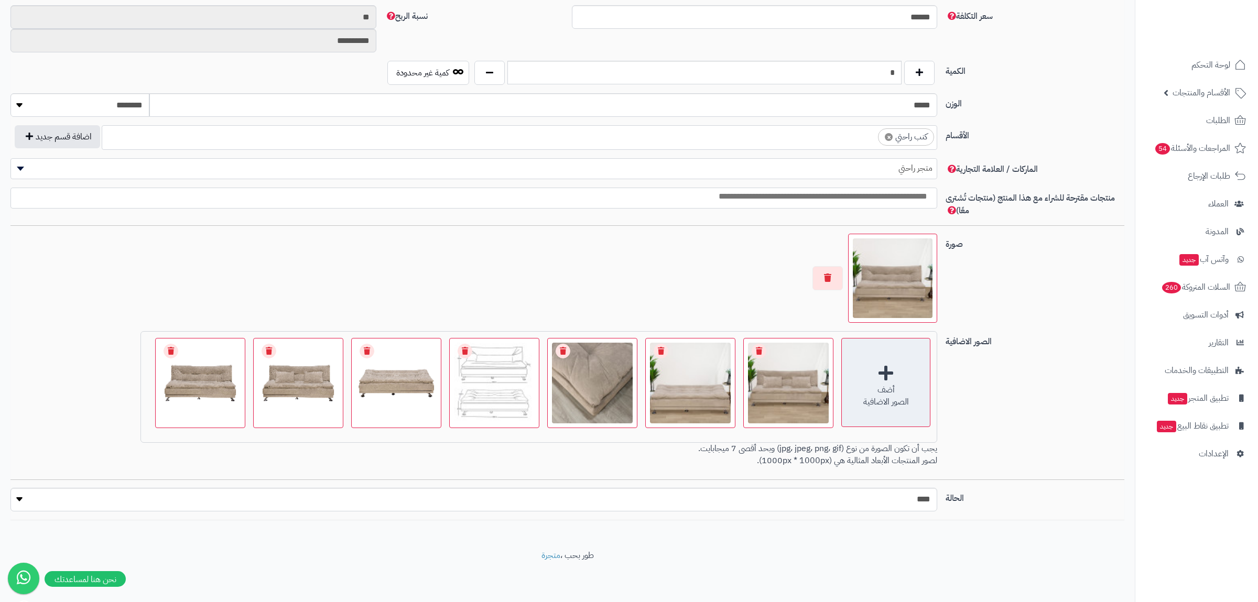
click at [909, 406] on div "الصور الاضافية" at bounding box center [886, 402] width 88 height 12
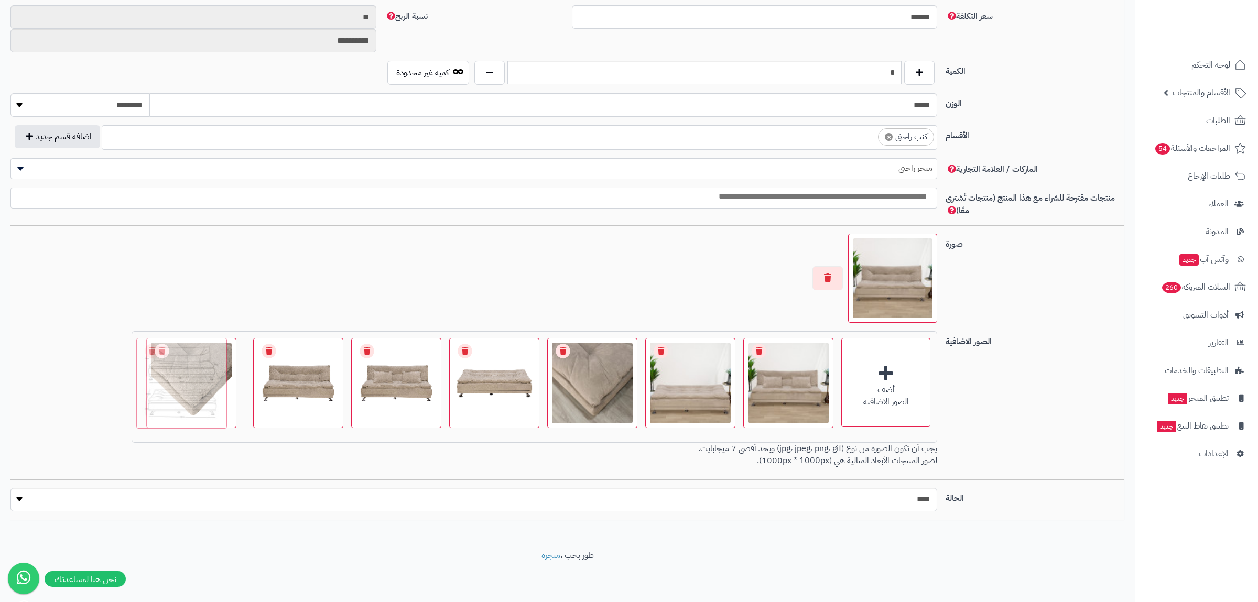
drag, startPoint x: 485, startPoint y: 408, endPoint x: 122, endPoint y: 386, distance: 363.4
click at [122, 386] on div "أضف الصور الاضافية اختر الصور الاضافية 0.4 MB catalog/1755519066340-2.jpg Check…" at bounding box center [473, 401] width 935 height 140
drag, startPoint x: 106, startPoint y: 400, endPoint x: 231, endPoint y: 399, distance: 124.7
click at [231, 399] on img at bounding box center [225, 383] width 85 height 85
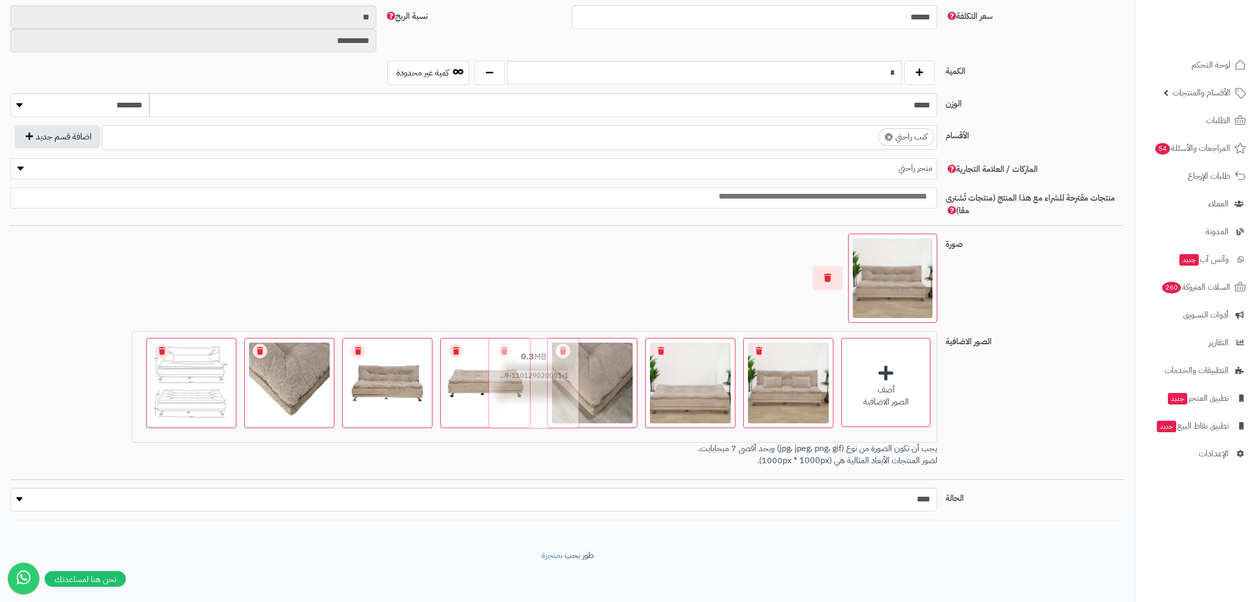
drag, startPoint x: 411, startPoint y: 406, endPoint x: 547, endPoint y: 403, distance: 135.2
click at [547, 403] on img at bounding box center [534, 383] width 85 height 85
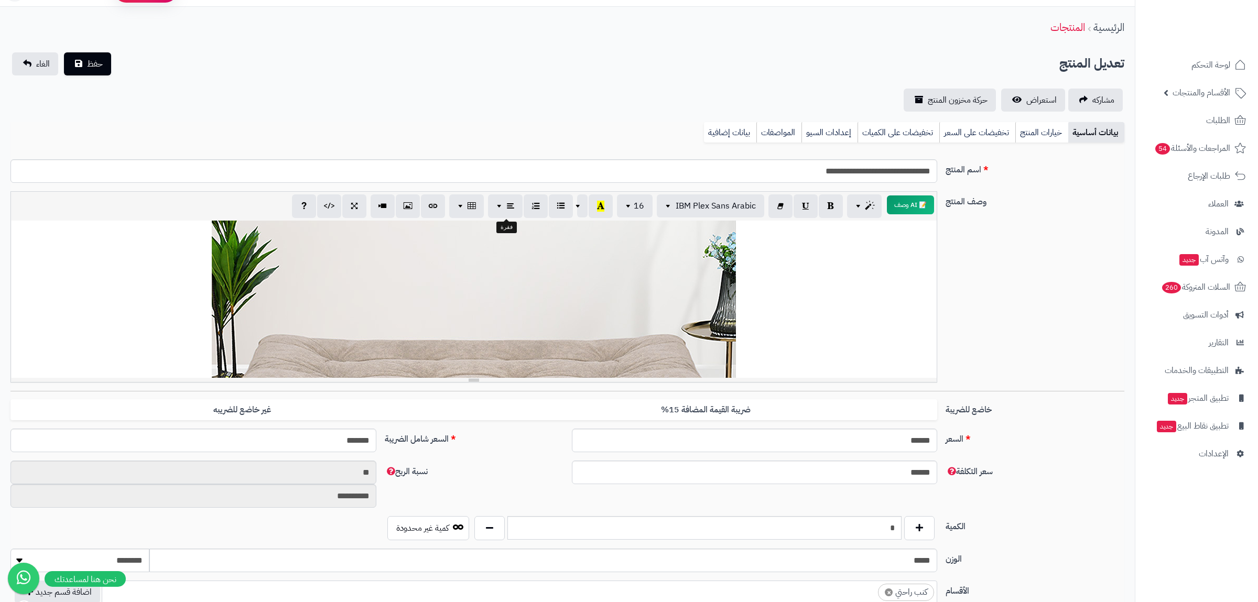
scroll to position [14, 0]
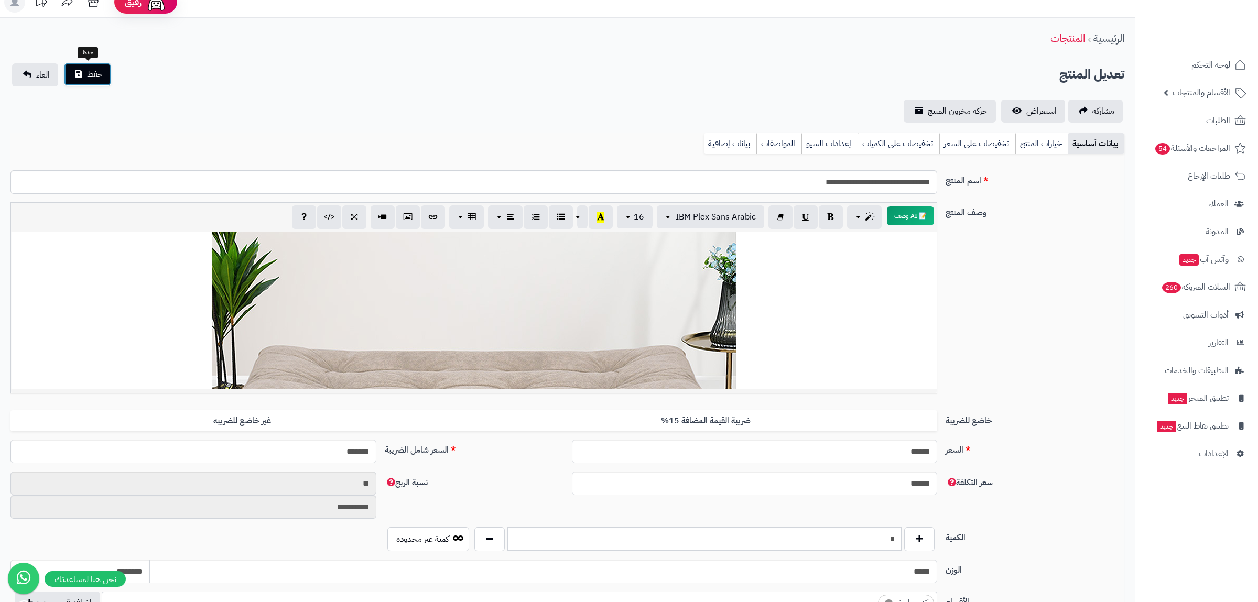
click at [105, 73] on button "حفظ" at bounding box center [87, 74] width 47 height 23
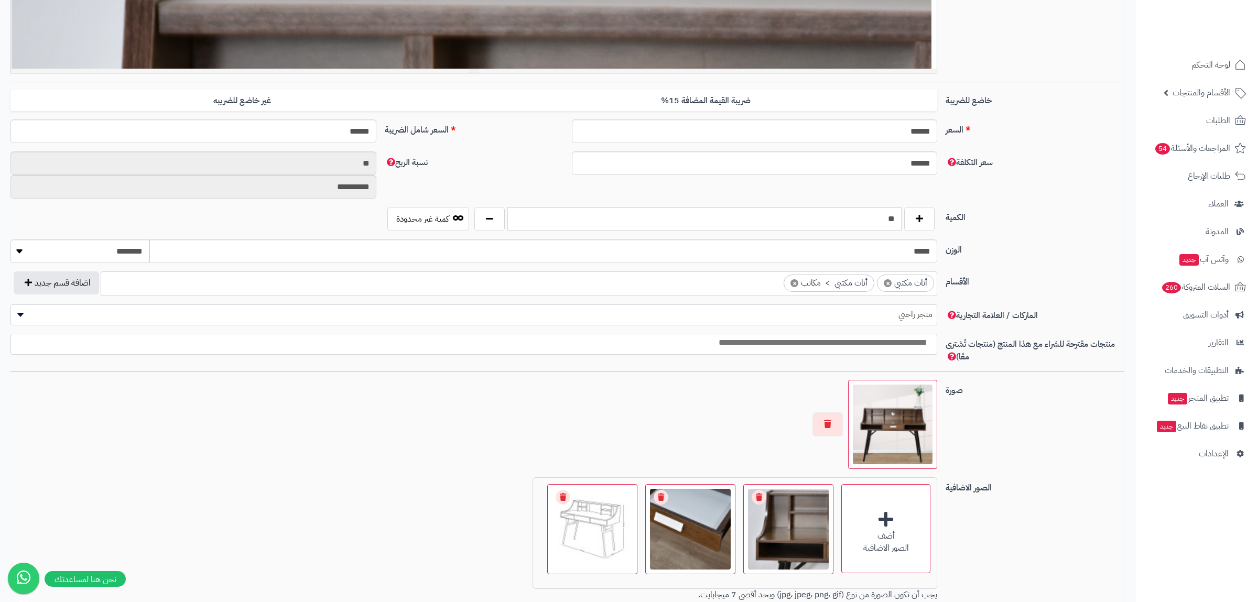
scroll to position [481, 0]
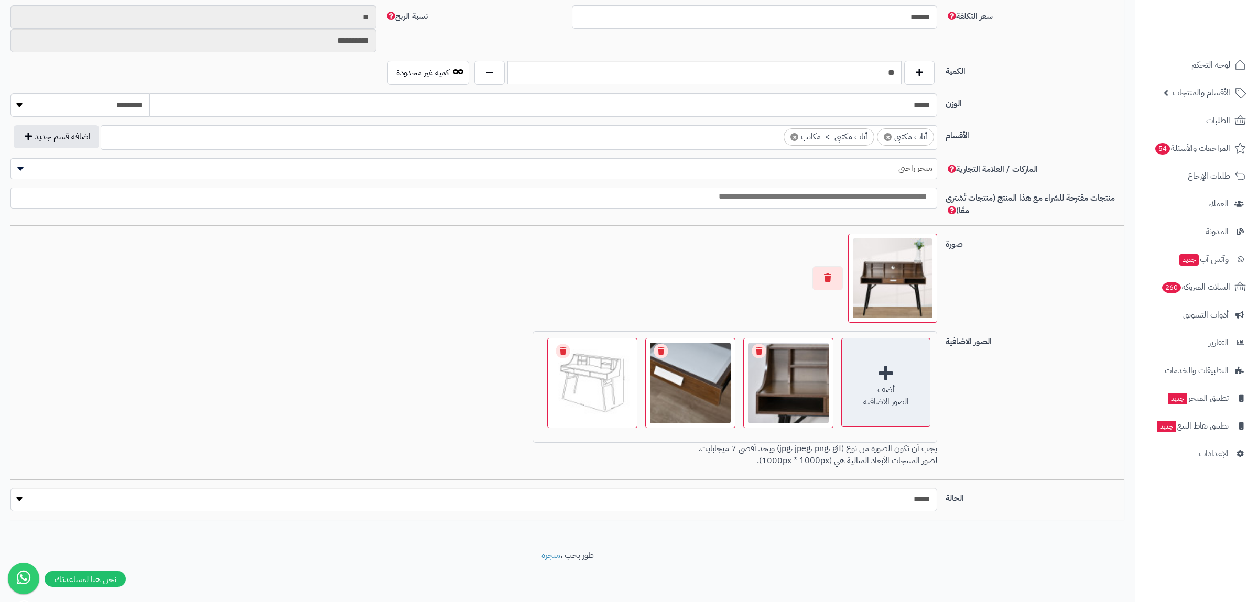
click at [879, 389] on div "أضف" at bounding box center [886, 390] width 88 height 12
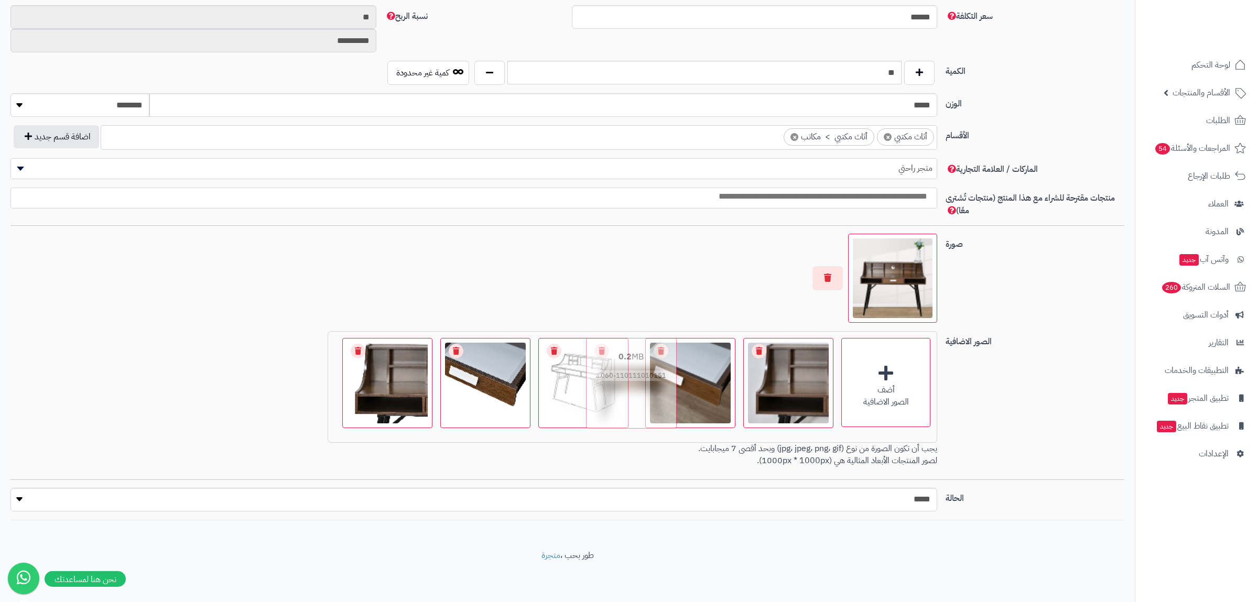
drag, startPoint x: 385, startPoint y: 409, endPoint x: 621, endPoint y: 398, distance: 236.6
click at [621, 398] on img at bounding box center [631, 383] width 85 height 85
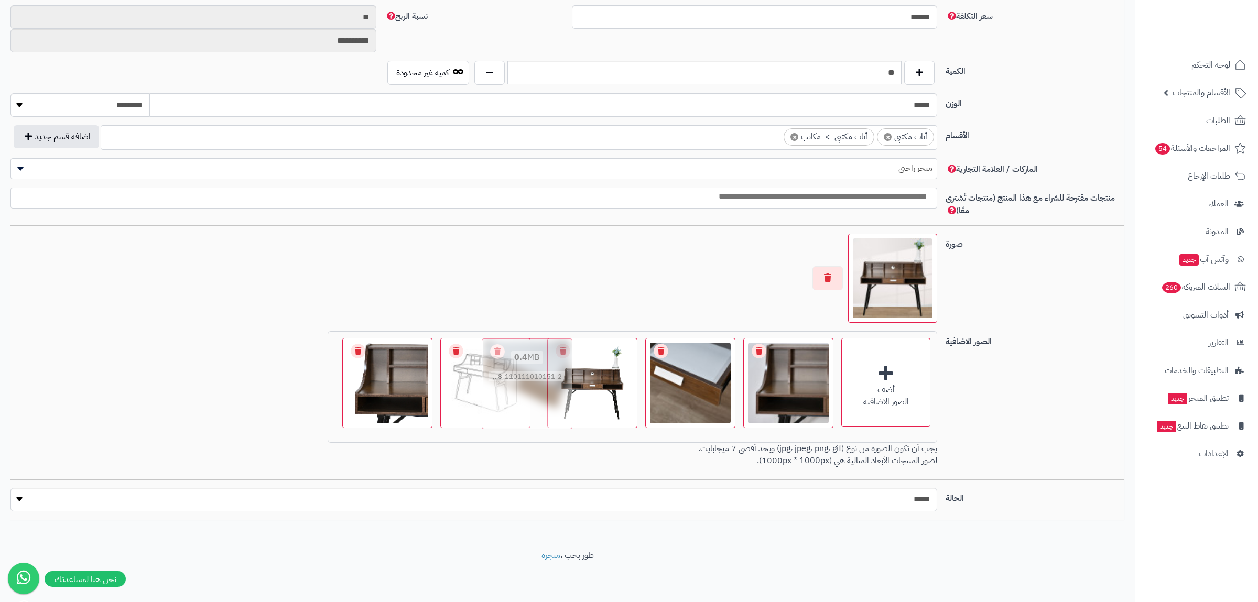
drag, startPoint x: 412, startPoint y: 404, endPoint x: 544, endPoint y: 404, distance: 132.1
click at [544, 404] on img at bounding box center [527, 383] width 85 height 85
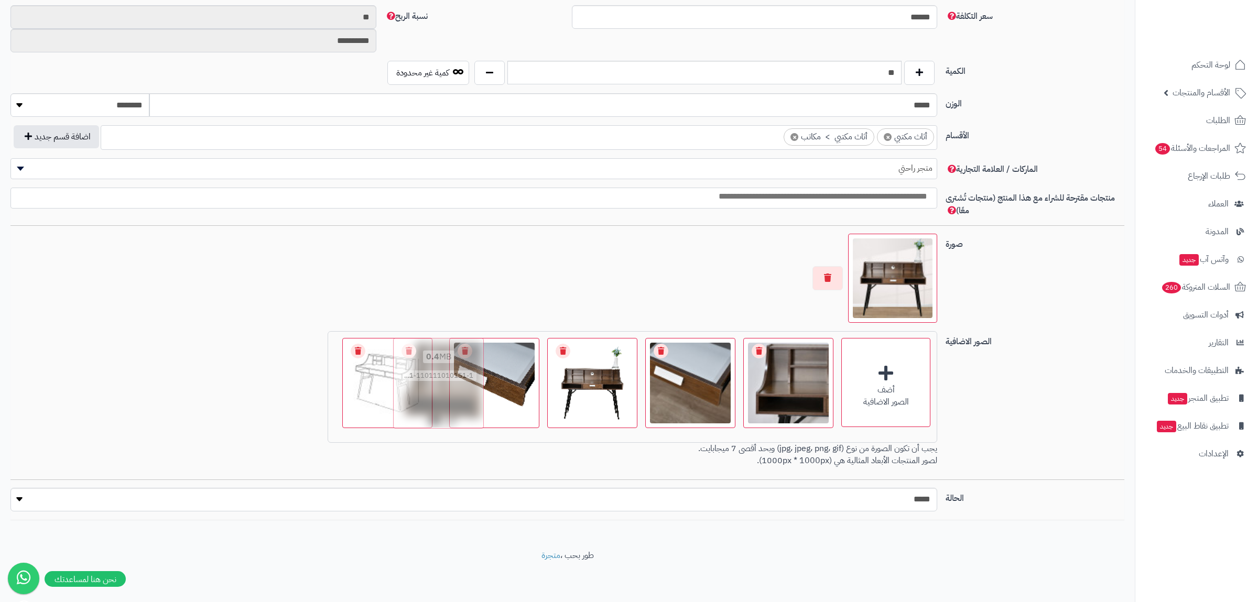
drag, startPoint x: 316, startPoint y: 415, endPoint x: 458, endPoint y: 408, distance: 142.2
click at [458, 408] on img at bounding box center [439, 383] width 85 height 85
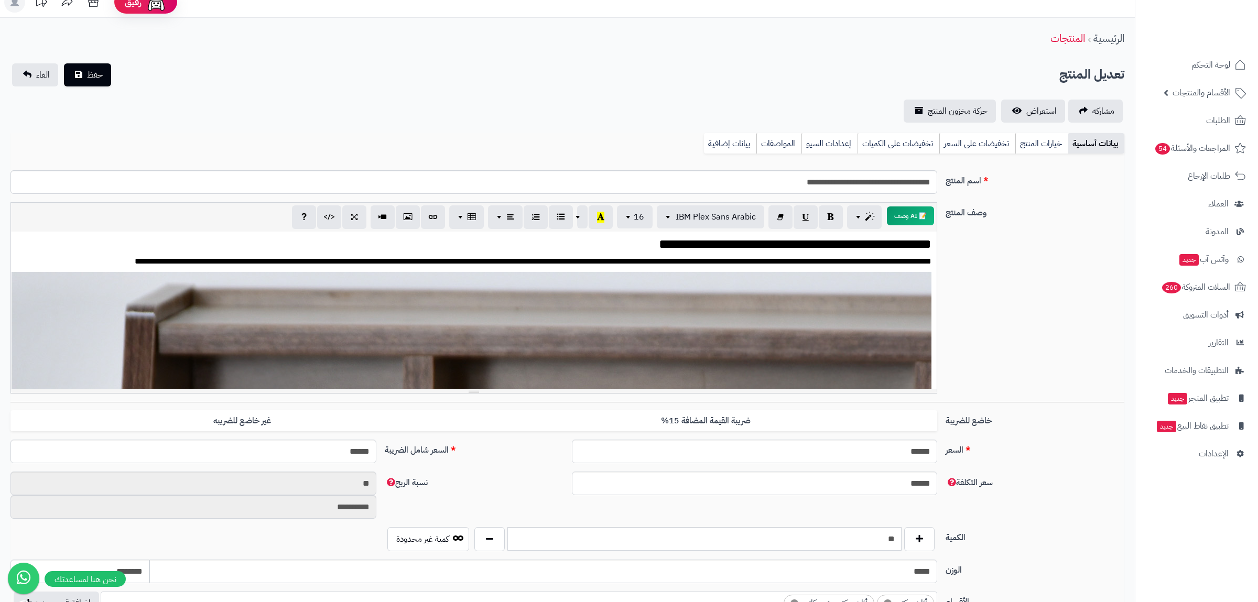
scroll to position [0, 0]
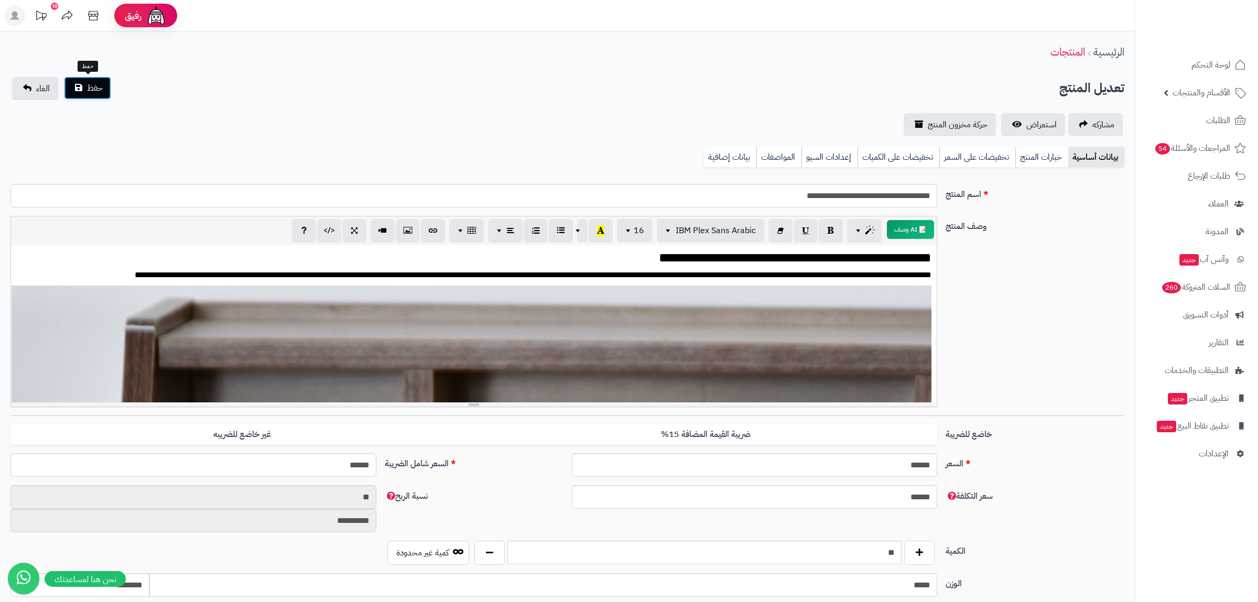
click at [100, 86] on span "حفظ" at bounding box center [95, 88] width 16 height 13
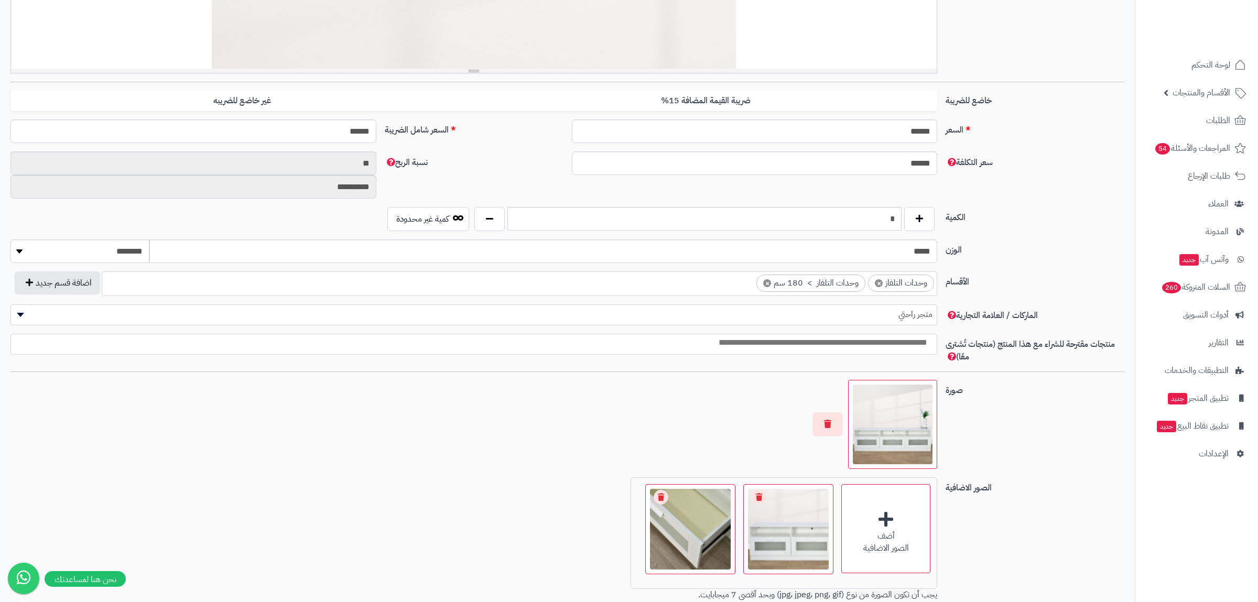
scroll to position [481, 0]
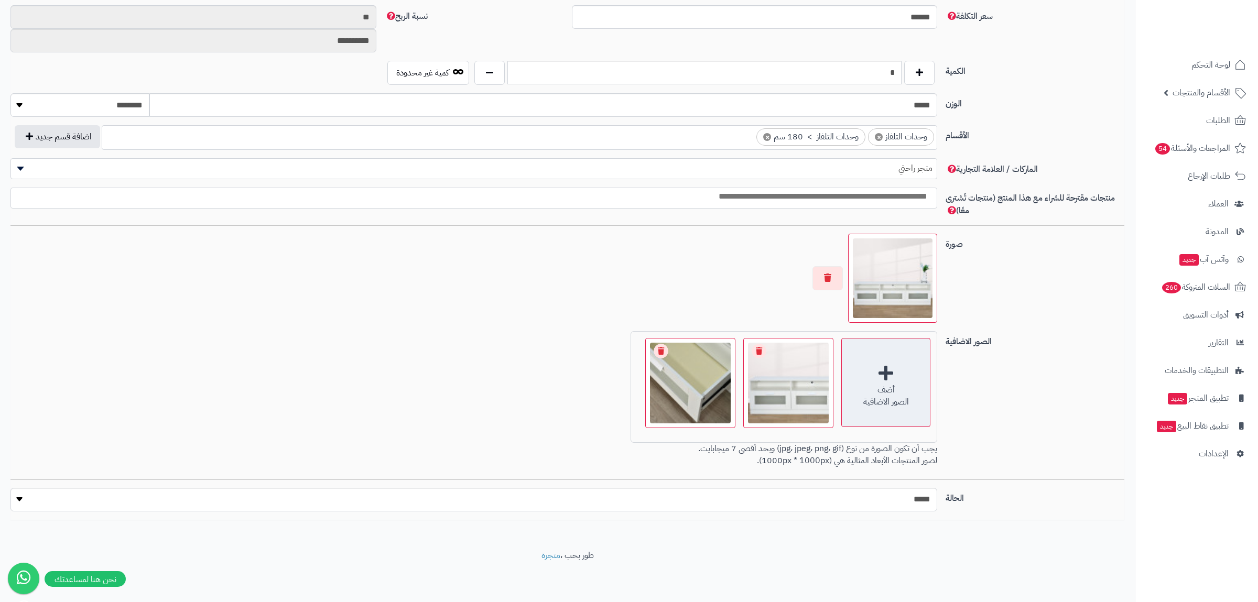
click at [896, 406] on div "الصور الاضافية" at bounding box center [886, 402] width 88 height 12
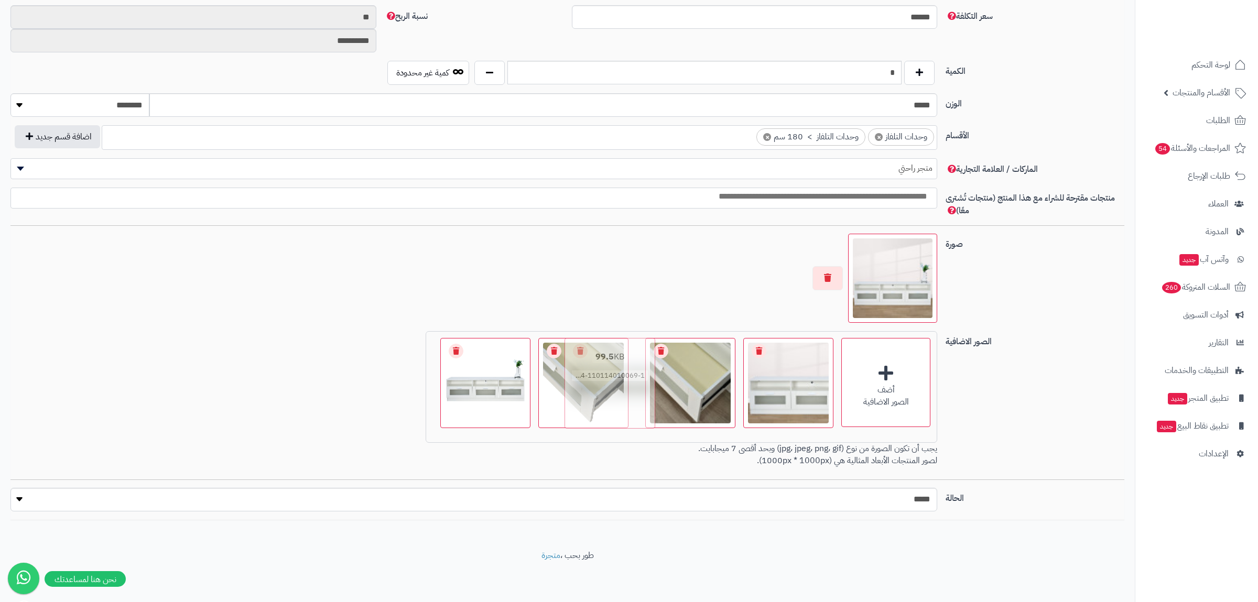
drag, startPoint x: 492, startPoint y: 399, endPoint x: 608, endPoint y: 398, distance: 116.9
click at [608, 398] on img at bounding box center [610, 383] width 85 height 85
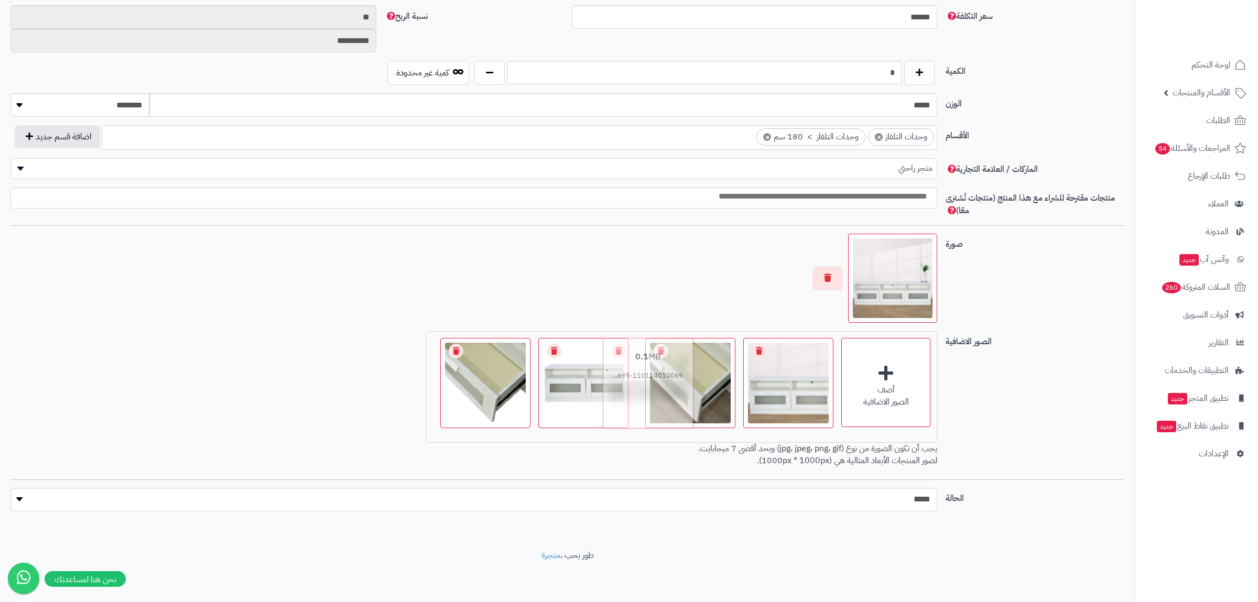
drag, startPoint x: 416, startPoint y: 404, endPoint x: 669, endPoint y: 398, distance: 253.2
click at [669, 398] on img at bounding box center [648, 383] width 85 height 85
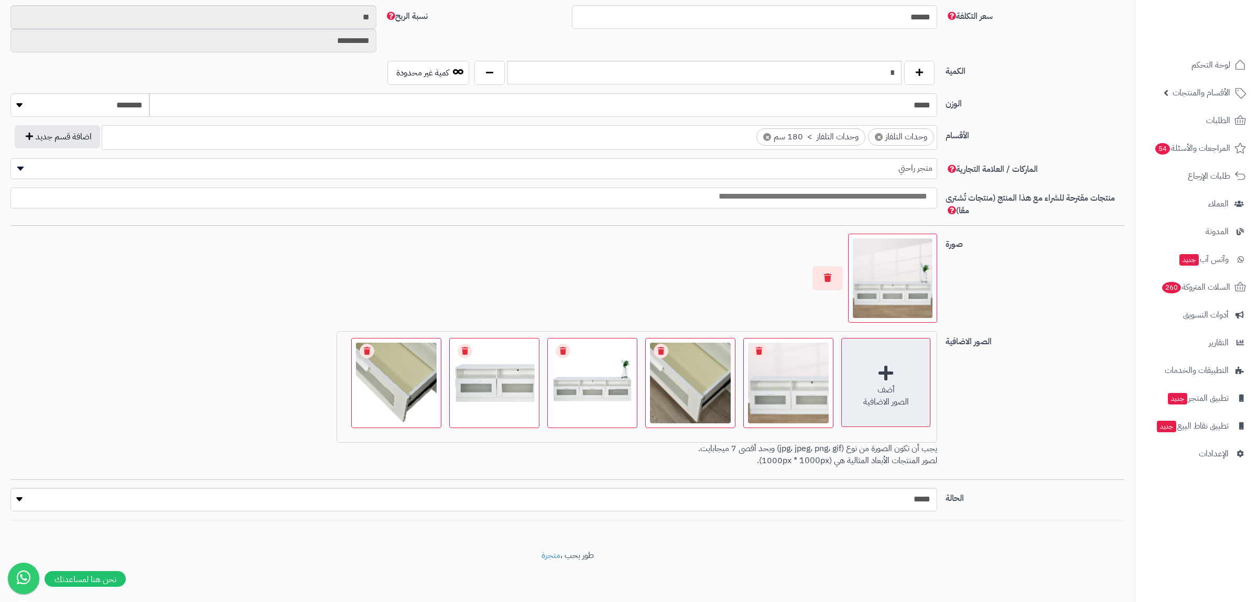
click at [893, 373] on div "أضف الصور الاضافية" at bounding box center [885, 382] width 89 height 89
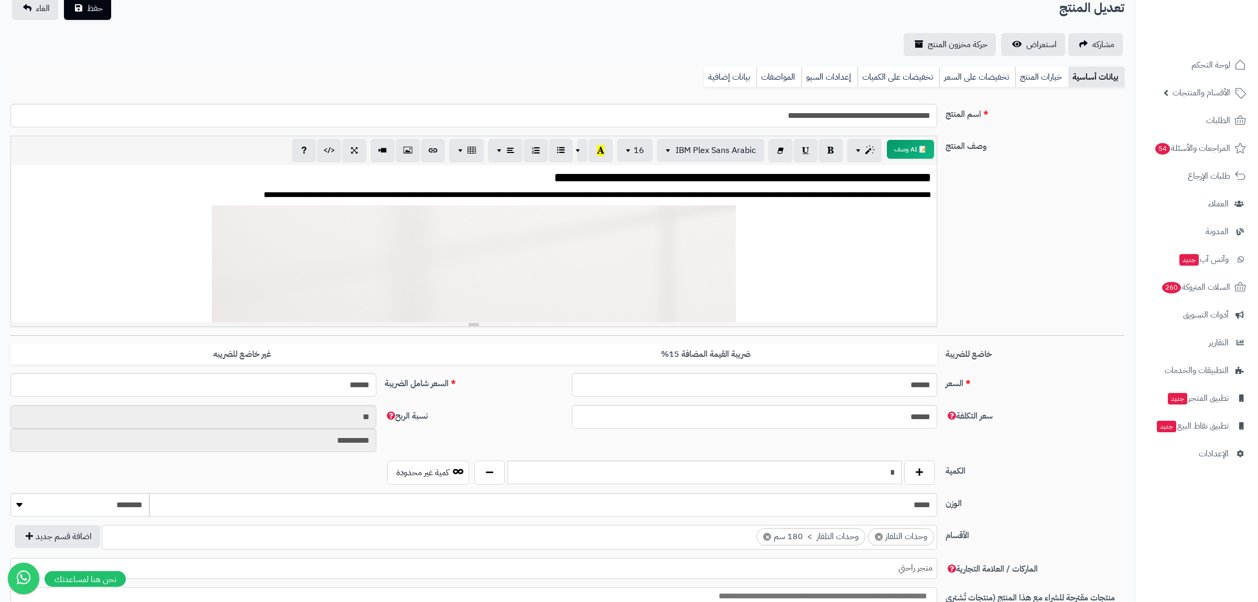
scroll to position [0, 0]
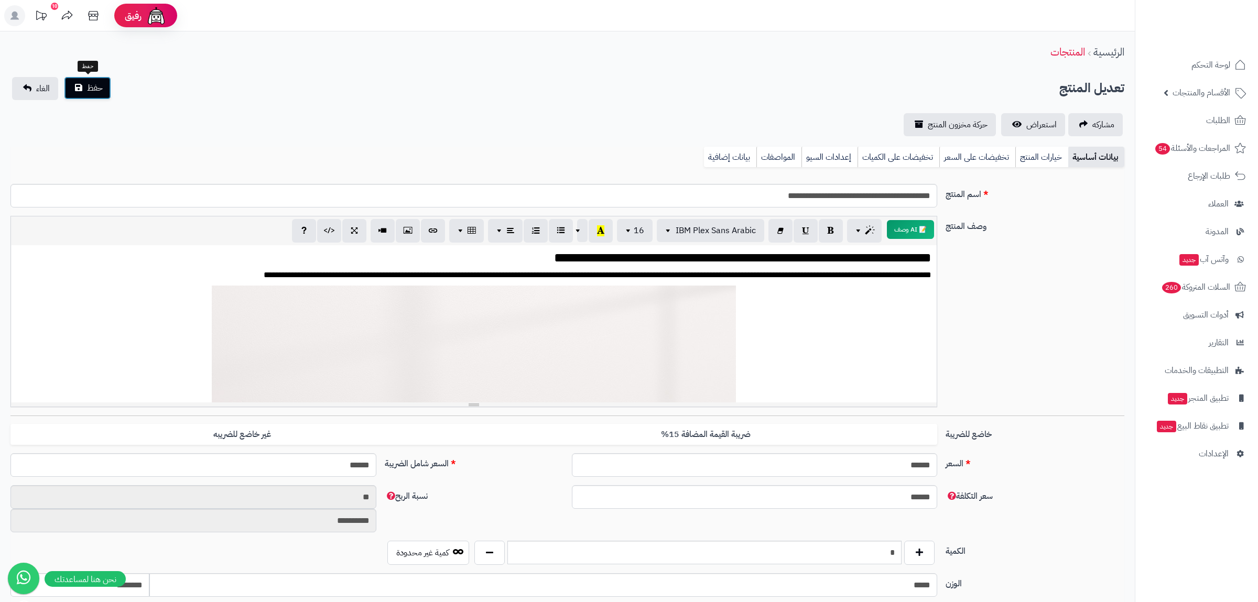
click at [77, 89] on button "حفظ" at bounding box center [87, 88] width 47 height 23
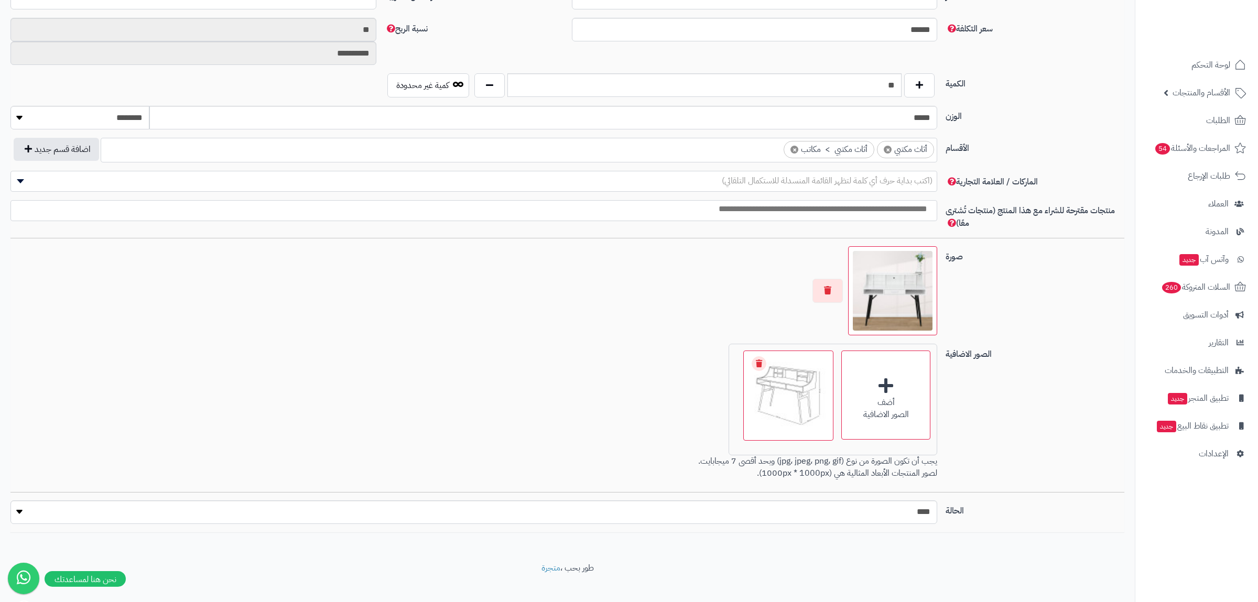
scroll to position [481, 0]
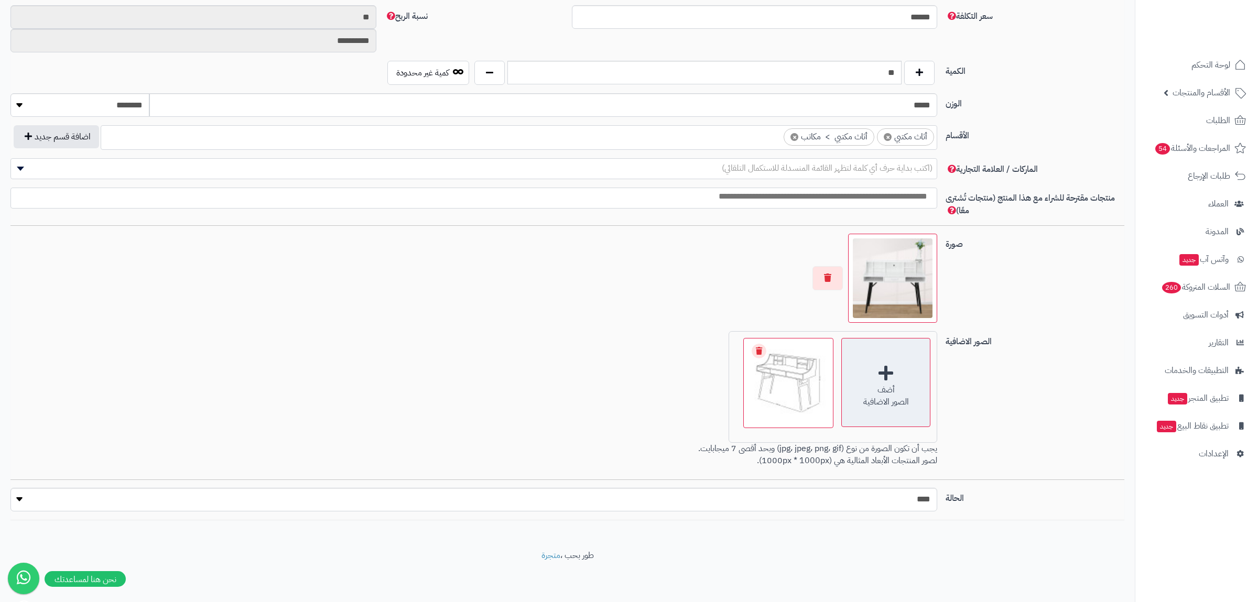
click at [907, 367] on div "أضف الصور الاضافية" at bounding box center [885, 382] width 89 height 89
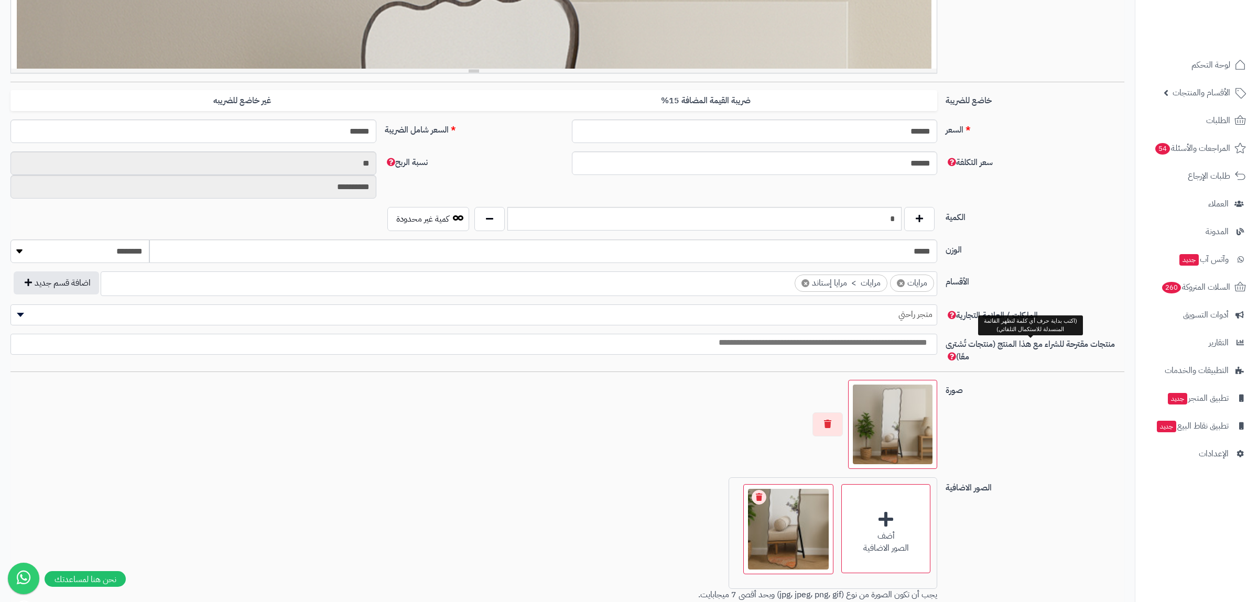
scroll to position [481, 0]
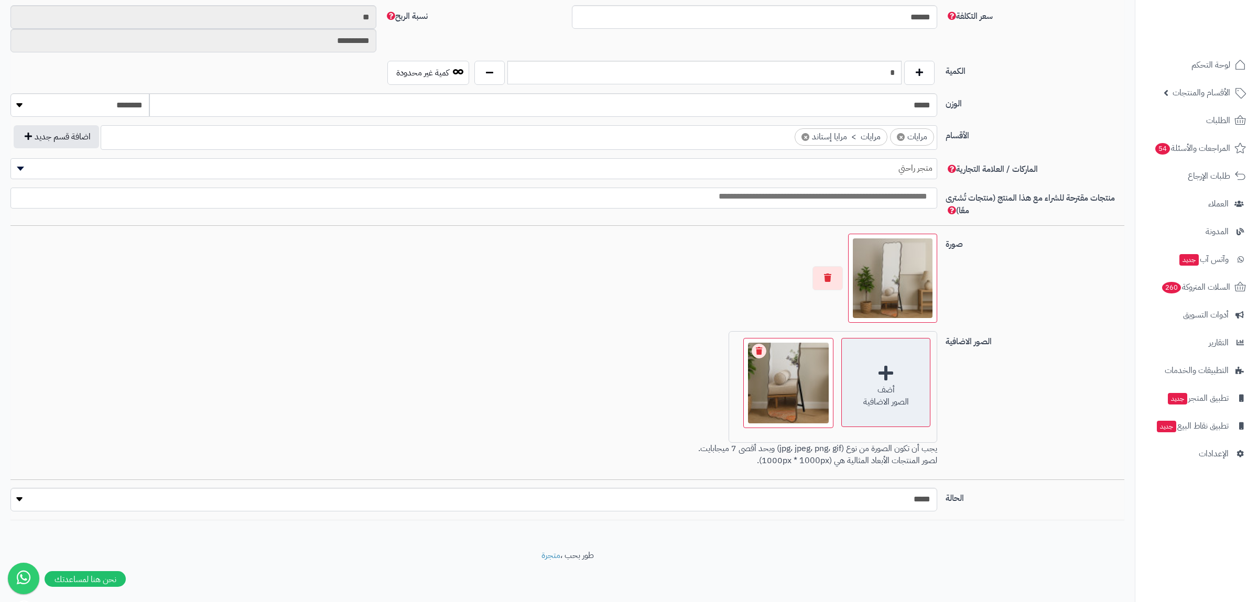
click at [872, 393] on div "أضف" at bounding box center [886, 390] width 88 height 12
click at [916, 373] on div "أضف الصور الاضافية" at bounding box center [885, 382] width 89 height 89
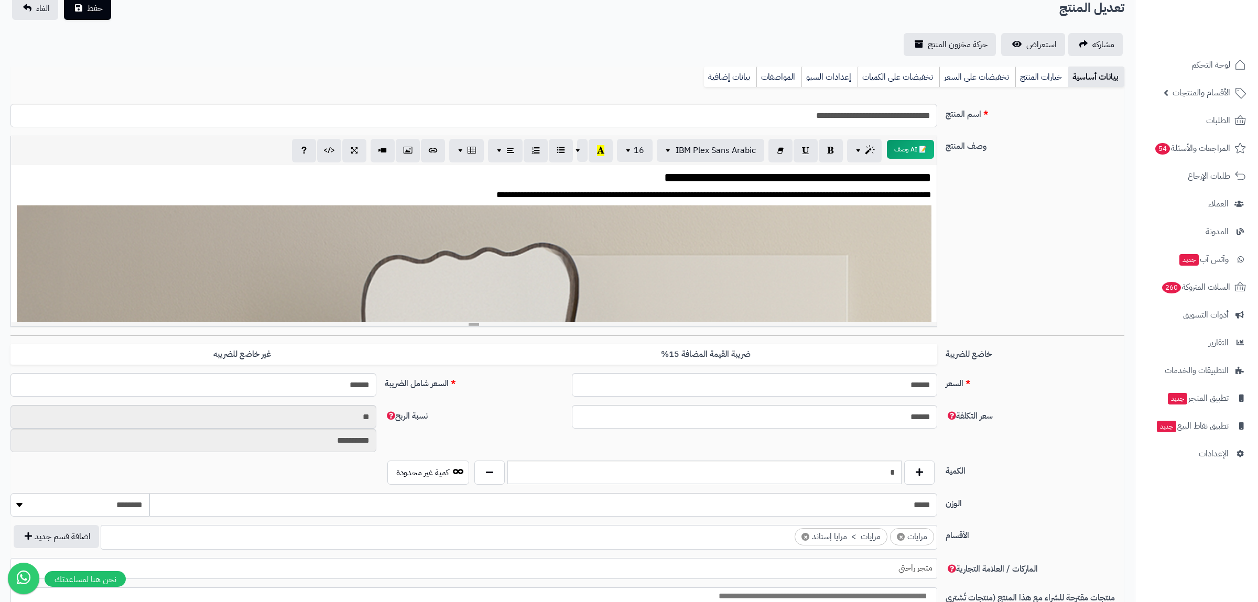
scroll to position [0, 0]
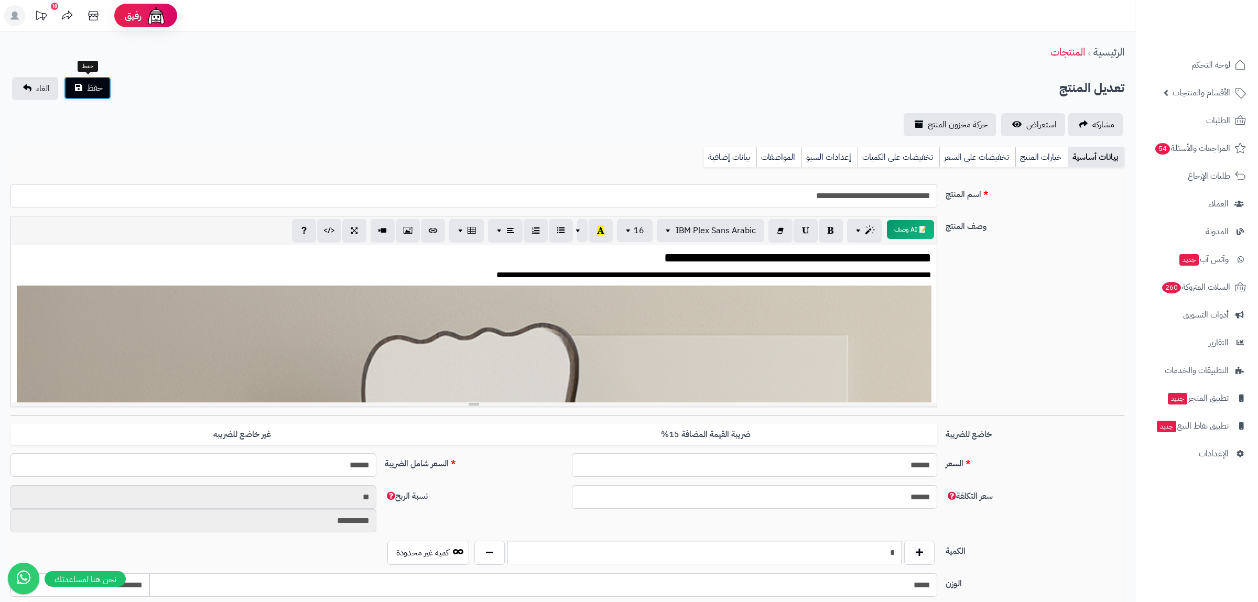
click at [78, 91] on button "حفظ" at bounding box center [87, 88] width 47 height 23
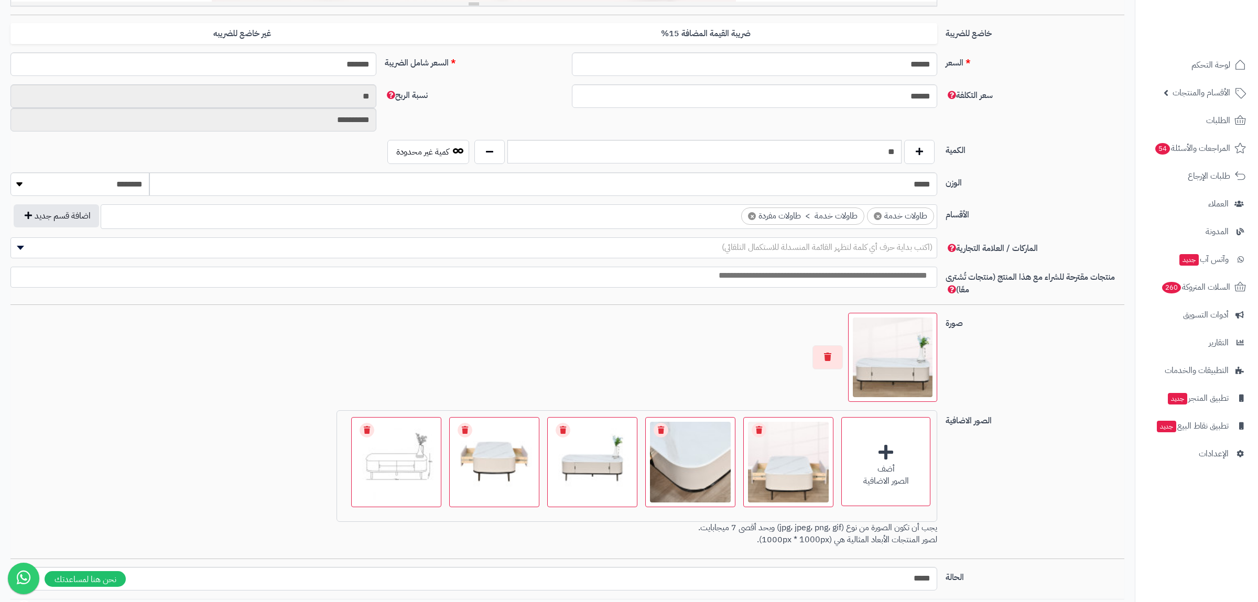
scroll to position [481, 0]
